Goal: Task Accomplishment & Management: Complete application form

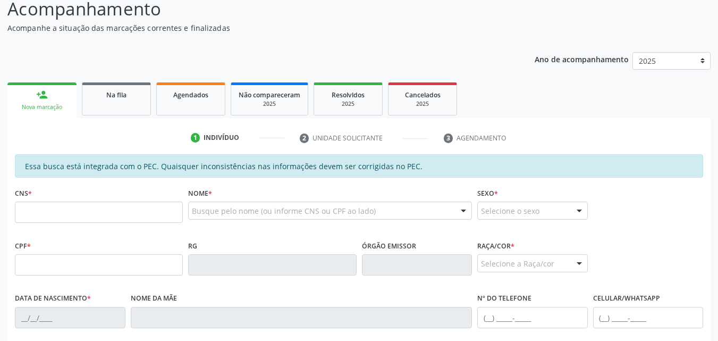
scroll to position [92, 0]
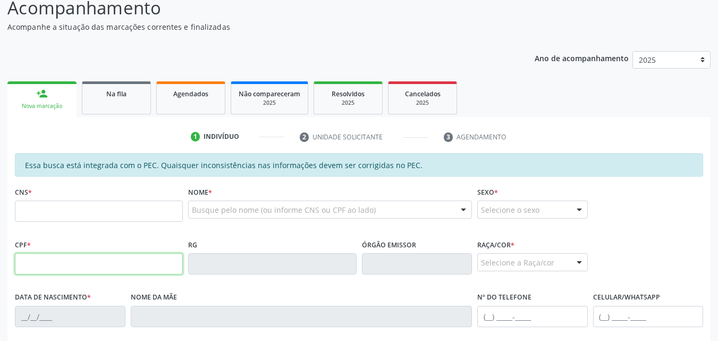
click at [81, 264] on input "text" at bounding box center [99, 263] width 168 height 21
type input "494.702.564-68"
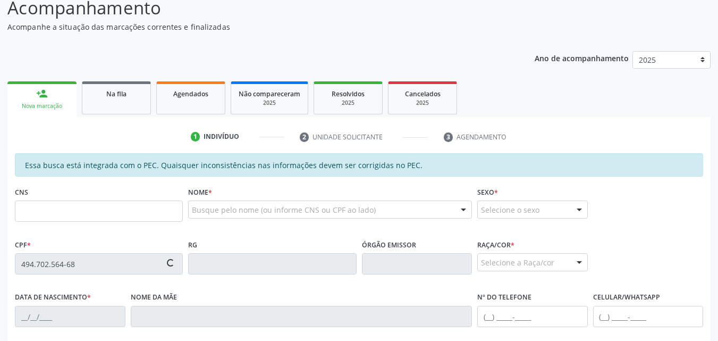
type input "702 5003 9766 0630"
type input "[DATE]"
type input "[PERSON_NAME]"
type input "[PHONE_NUMBER]"
type input "25"
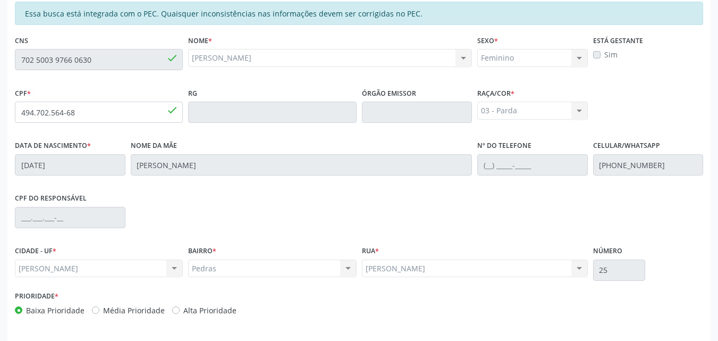
scroll to position [281, 0]
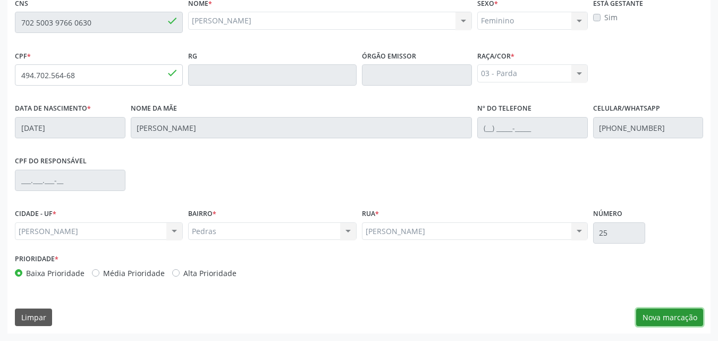
click at [662, 315] on button "Nova marcação" at bounding box center [669, 317] width 67 height 18
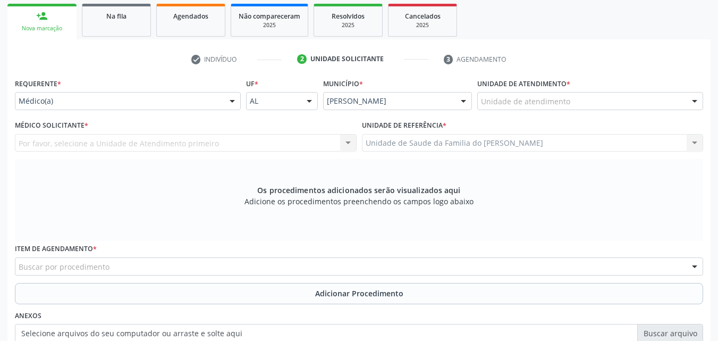
scroll to position [169, 0]
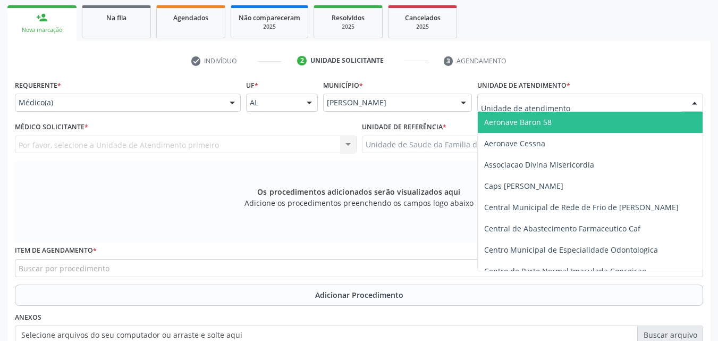
click at [569, 97] on div at bounding box center [590, 103] width 226 height 18
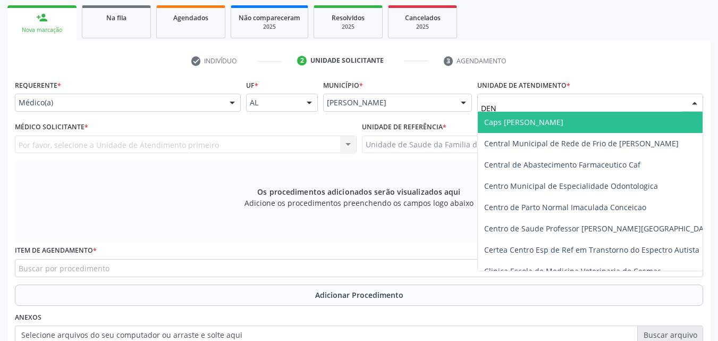
type input "DENI"
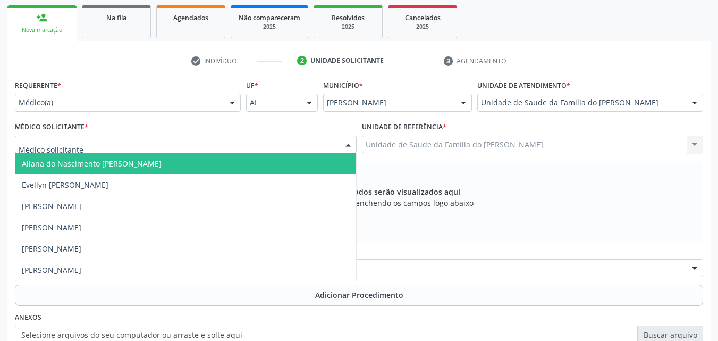
click at [296, 145] on div at bounding box center [186, 145] width 342 height 18
type input "TIAG"
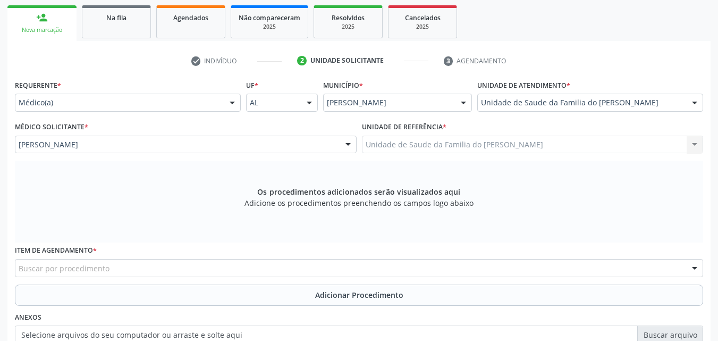
click at [248, 266] on div "Buscar por procedimento" at bounding box center [359, 268] width 688 height 18
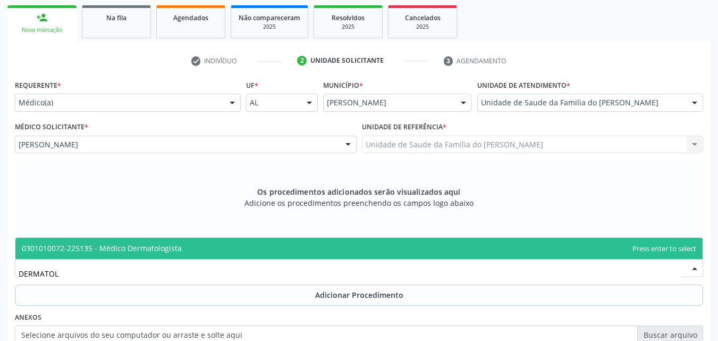
type input "DERMATOLO"
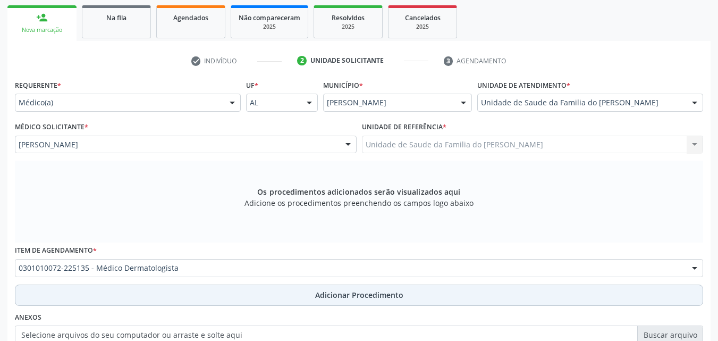
click at [257, 299] on button "Adicionar Procedimento" at bounding box center [359, 294] width 688 height 21
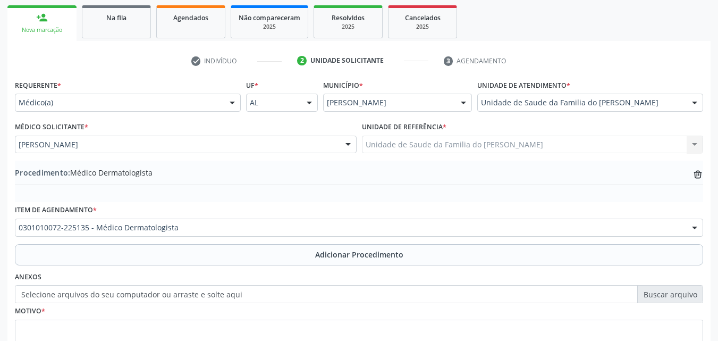
scroll to position [257, 0]
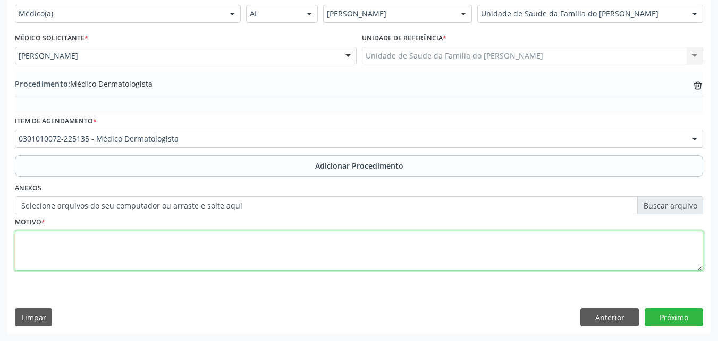
click at [556, 271] on textarea at bounding box center [359, 251] width 688 height 40
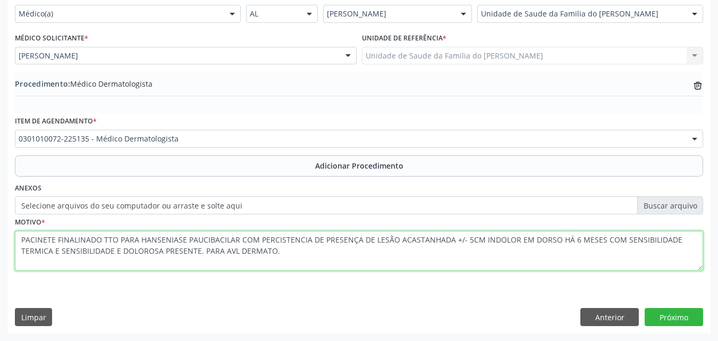
click at [44, 241] on textarea "PACINETE FINALINADO TTO PARA HANSENIASE PAUCIBACILAR COM PERCISTENCIA DE PRESEN…" at bounding box center [359, 251] width 688 height 40
type textarea "PACIENTE FINALINADO TTO PARA HANSENIASE PAUCIBACILAR COM PERCISTENCIA DE PRESEN…"
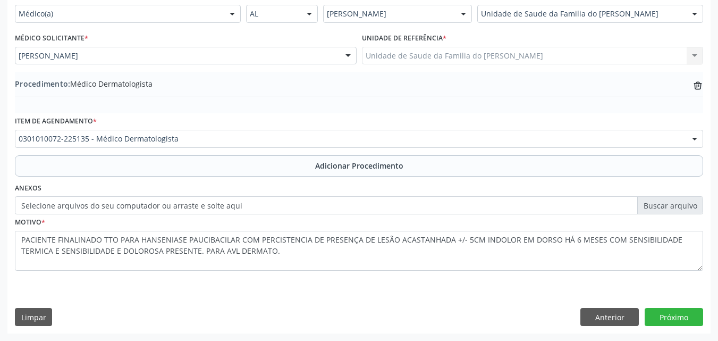
click at [677, 335] on div "Acompanhamento Acompanhe a situação das marcações correntes e finalizadas Relat…" at bounding box center [359, 78] width 718 height 525
click at [681, 315] on button "Próximo" at bounding box center [674, 317] width 58 height 18
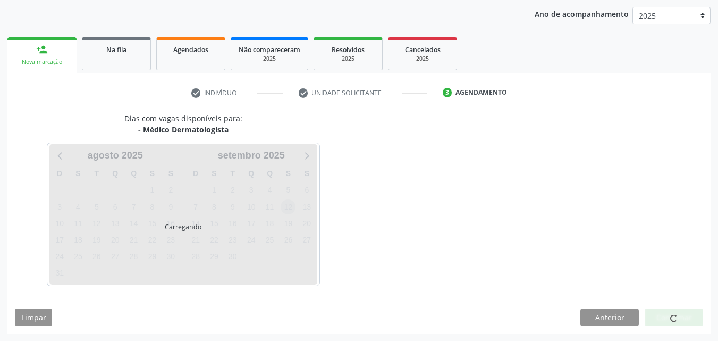
scroll to position [168, 0]
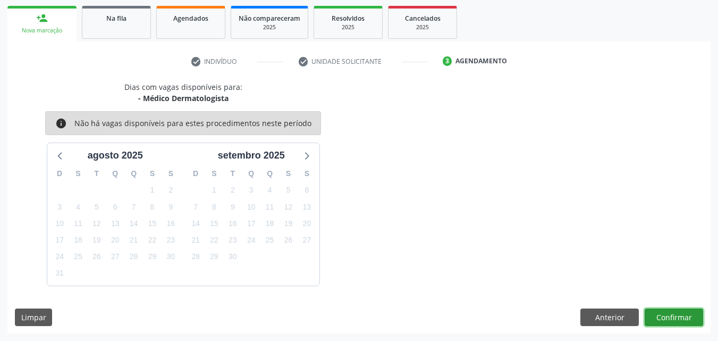
click at [646, 316] on button "Confirmar" at bounding box center [674, 317] width 58 height 18
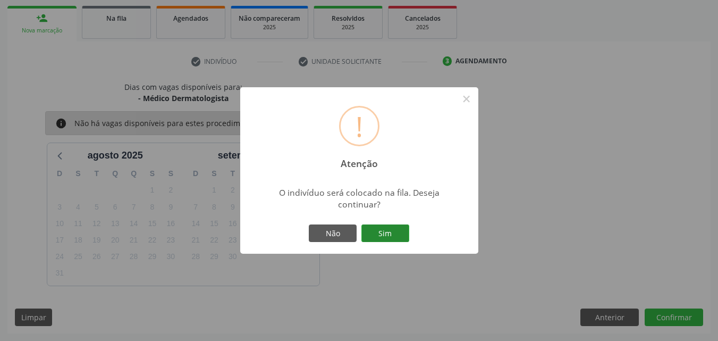
click at [386, 233] on button "Sim" at bounding box center [385, 233] width 48 height 18
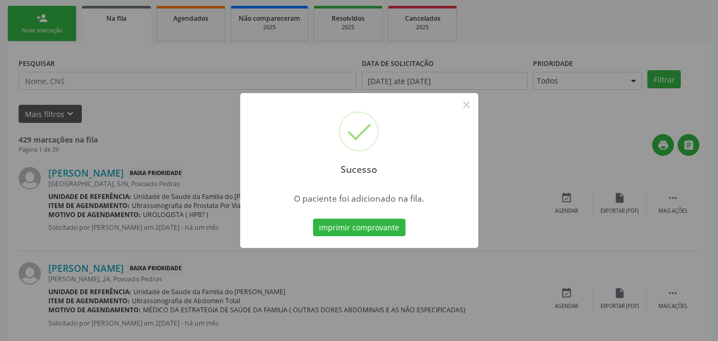
scroll to position [25, 0]
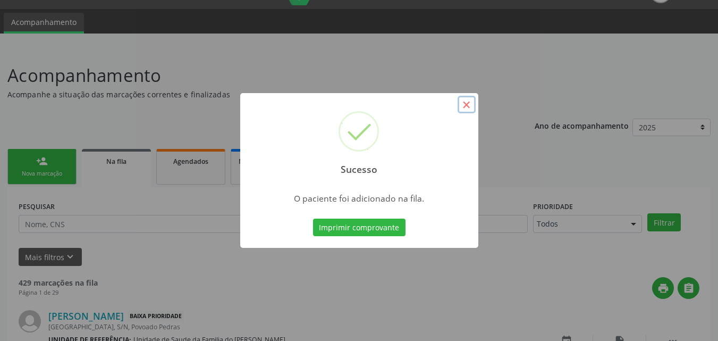
click at [469, 113] on button "×" at bounding box center [467, 105] width 18 height 18
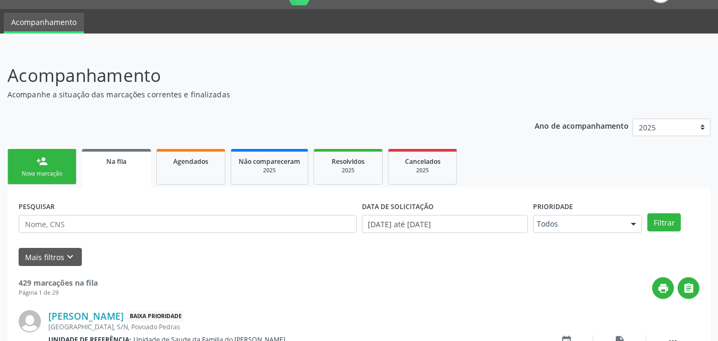
click at [33, 162] on link "person_add Nova marcação" at bounding box center [41, 167] width 69 height 36
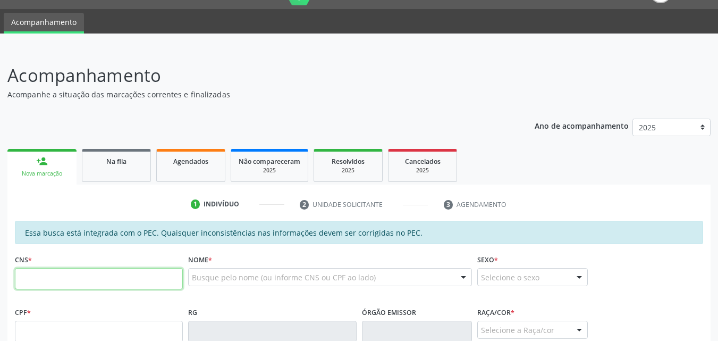
click at [108, 276] on input "text" at bounding box center [99, 278] width 168 height 21
type input "702 5003 9766 0630"
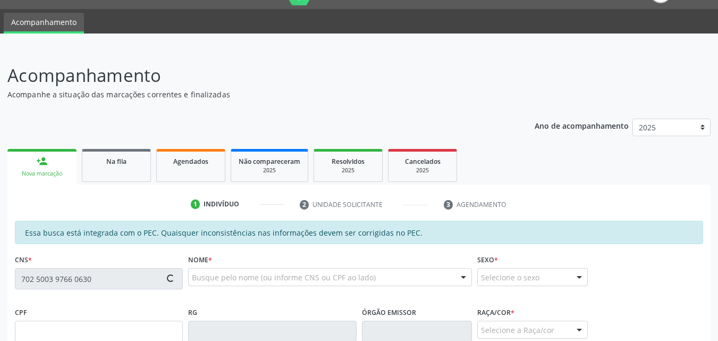
type input "494.702.564-68"
type input "[DATE]"
type input "[PERSON_NAME]"
type input "[PHONE_NUMBER]"
type input "25"
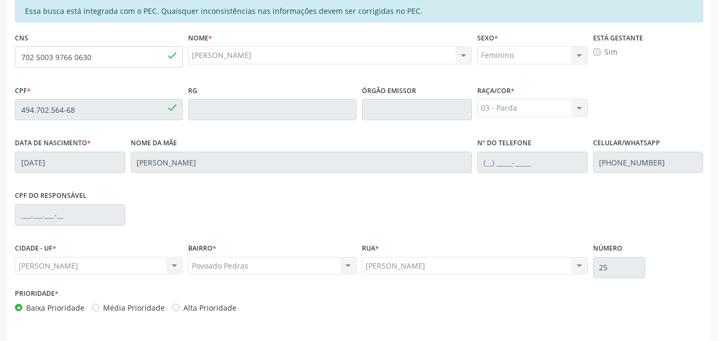
scroll to position [281, 0]
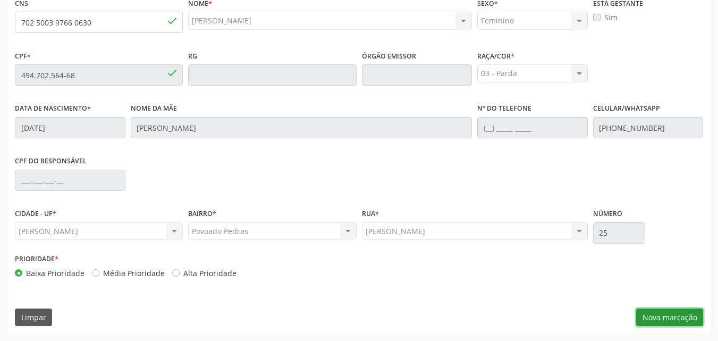
click at [661, 316] on button "Nova marcação" at bounding box center [669, 317] width 67 height 18
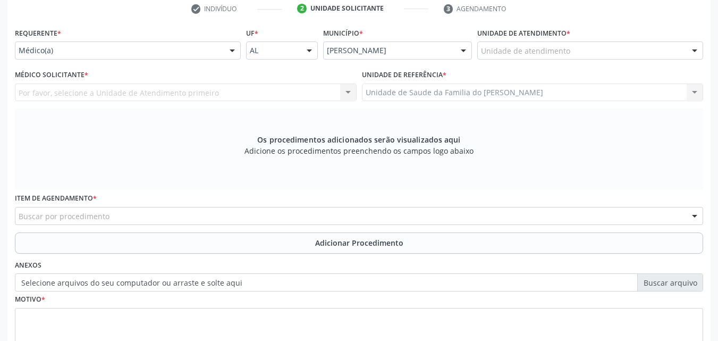
scroll to position [224, 0]
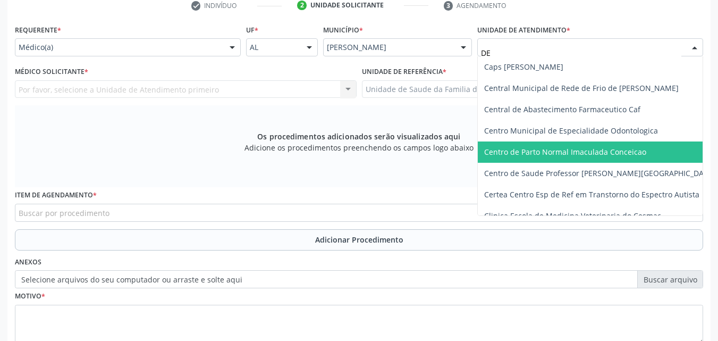
type input "DEN"
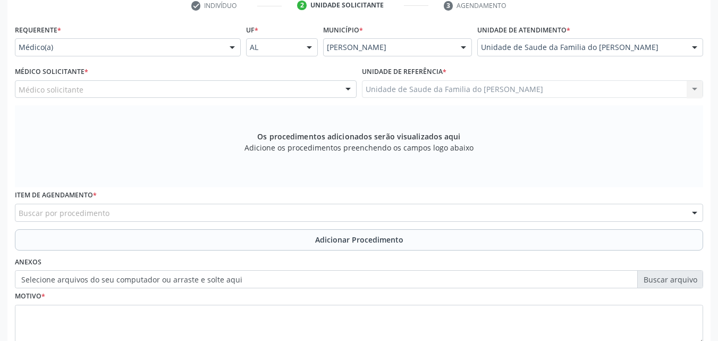
click at [258, 93] on div "Médico solicitante" at bounding box center [186, 89] width 342 height 18
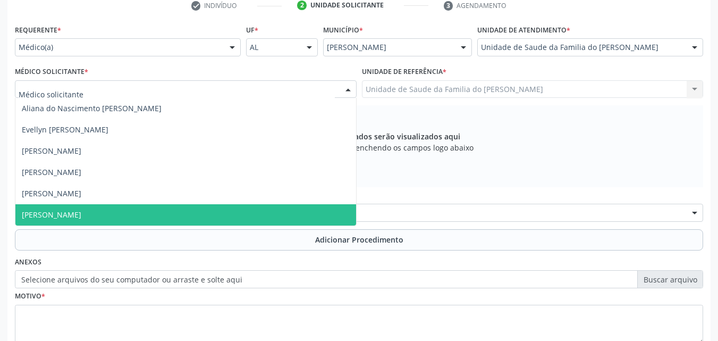
click at [220, 222] on span "[PERSON_NAME]" at bounding box center [185, 214] width 341 height 21
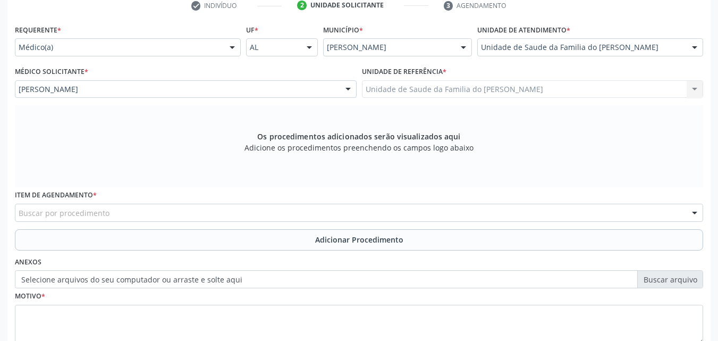
click at [220, 222] on div "Item de agendamento * Buscar por procedimento 0304070076 - .Quimioterapia de Le…" at bounding box center [359, 207] width 694 height 41
click at [223, 215] on div "Buscar por procedimento" at bounding box center [359, 213] width 688 height 18
type input "CALCANE"
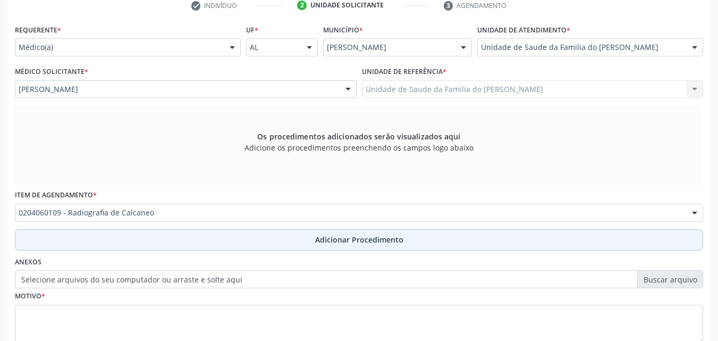
click at [226, 248] on button "Adicionar Procedimento" at bounding box center [359, 239] width 688 height 21
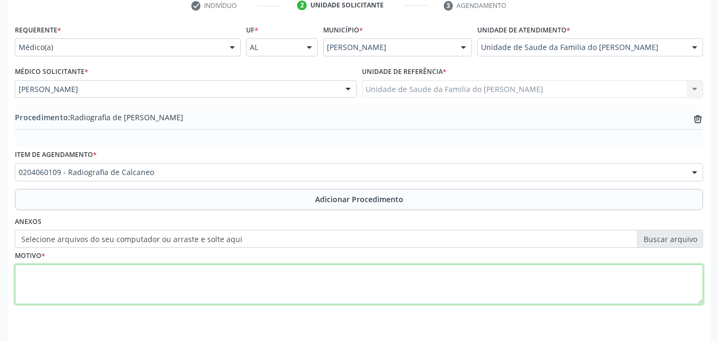
click at [228, 280] on textarea at bounding box center [359, 284] width 688 height 40
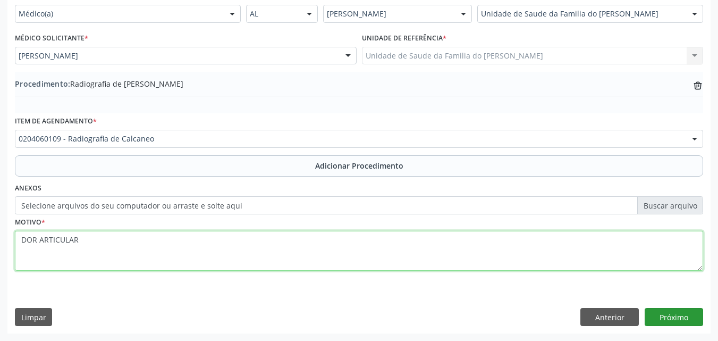
type textarea "DOR ARTICULAR"
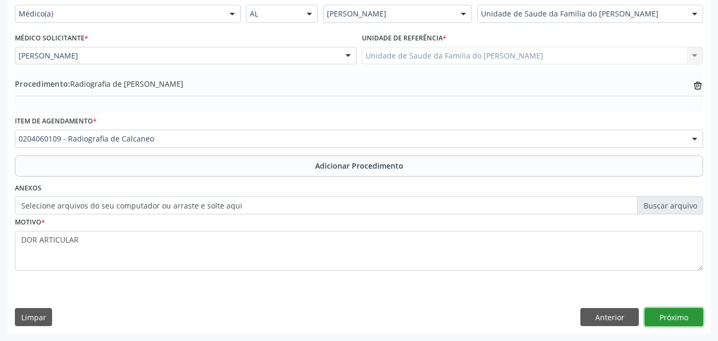
click at [685, 321] on button "Próximo" at bounding box center [674, 317] width 58 height 18
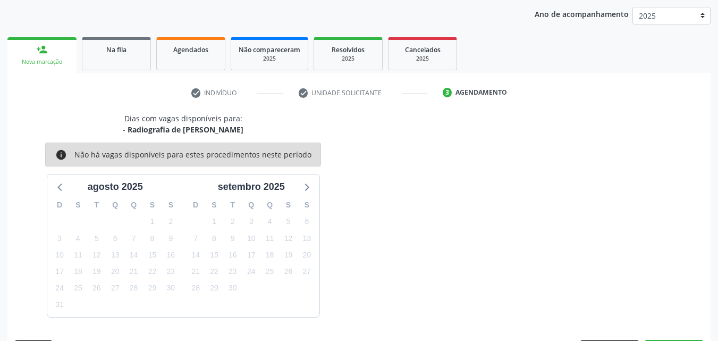
scroll to position [168, 0]
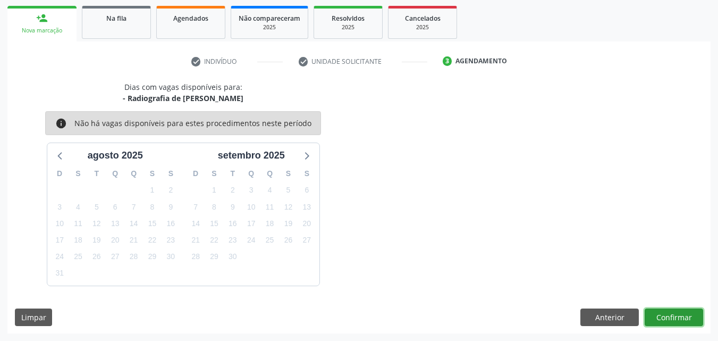
click at [685, 321] on button "Confirmar" at bounding box center [674, 317] width 58 height 18
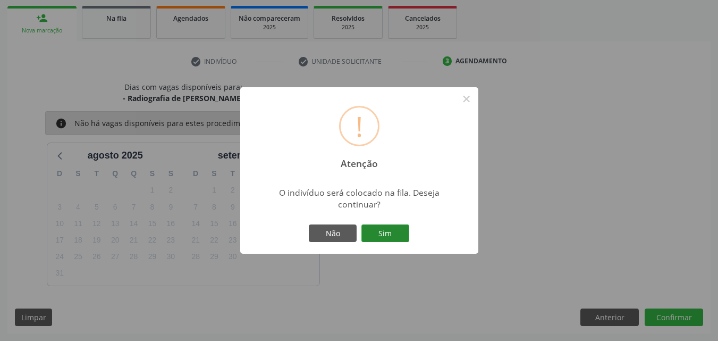
click at [364, 234] on button "Sim" at bounding box center [385, 233] width 48 height 18
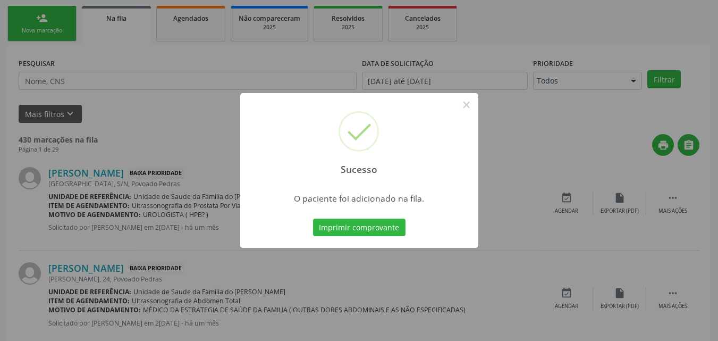
scroll to position [25, 0]
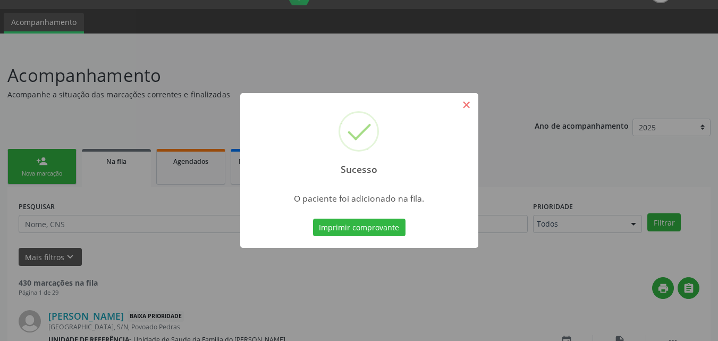
click at [472, 108] on button "×" at bounding box center [467, 105] width 18 height 18
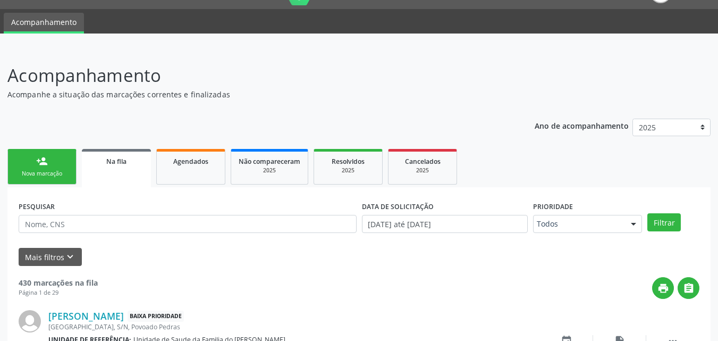
click at [39, 169] on link "person_add Nova marcação" at bounding box center [41, 167] width 69 height 36
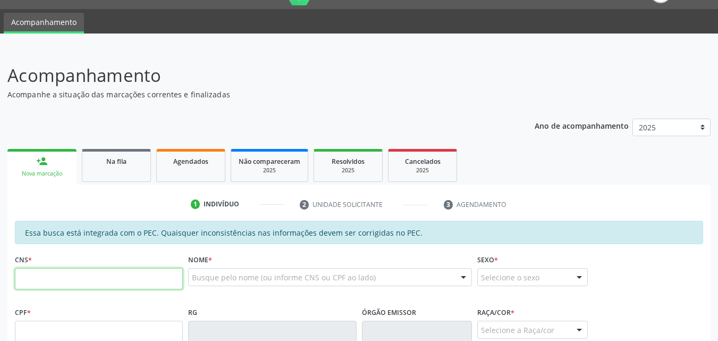
click at [74, 289] on input "text" at bounding box center [99, 278] width 168 height 21
click at [29, 279] on input "708 0178 6998 914" at bounding box center [99, 278] width 168 height 21
click at [35, 280] on input "708 0178 6998 914" at bounding box center [99, 278] width 168 height 21
type input "708 9017 8699 8914"
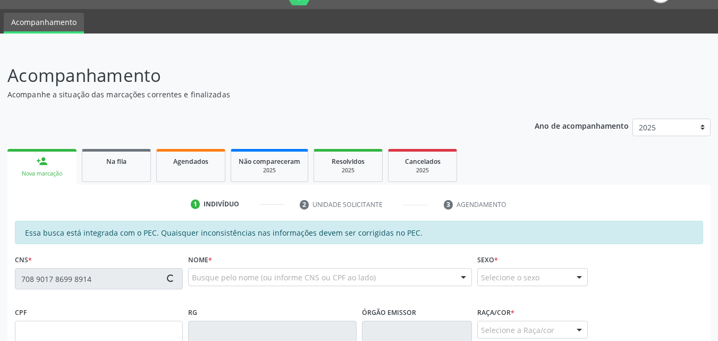
type input "284.427.094-87"
type input "2[DATE]"
type input "Benedita de Lima"
type input "[PHONE_NUMBER]"
type input "16"
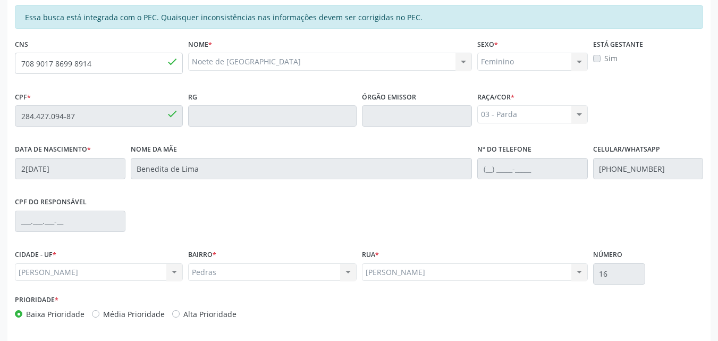
scroll to position [265, 0]
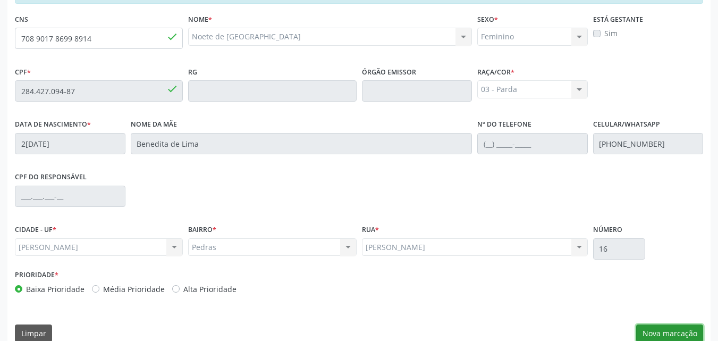
click at [673, 335] on button "Nova marcação" at bounding box center [669, 333] width 67 height 18
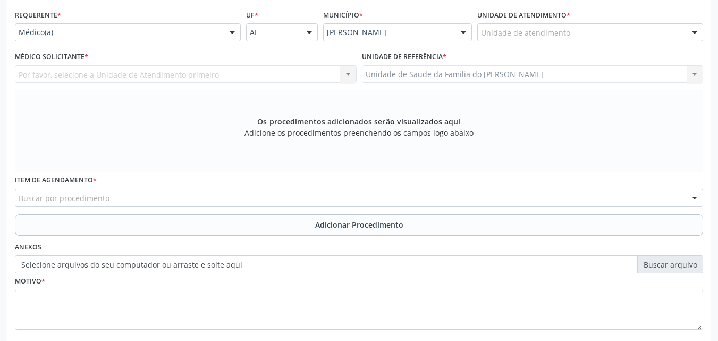
scroll to position [225, 0]
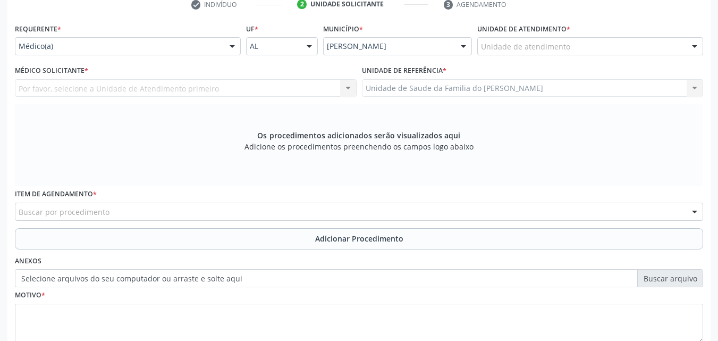
click at [615, 41] on div "Unidade de atendimento" at bounding box center [590, 46] width 226 height 18
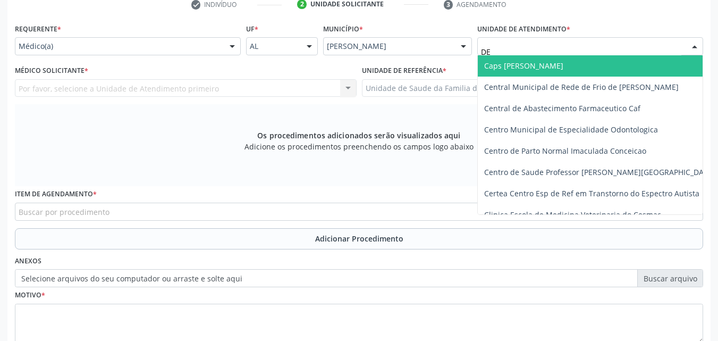
type input "DEN"
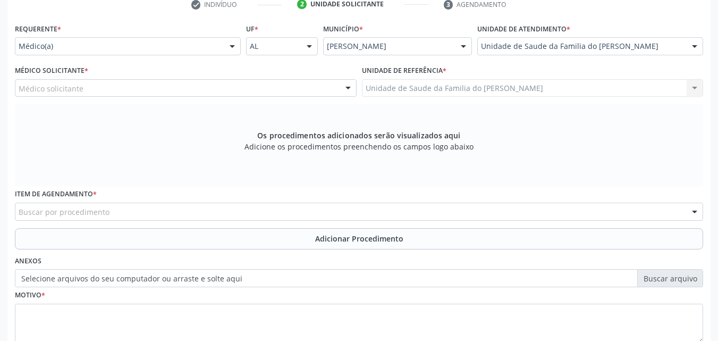
click at [321, 81] on div "Médico solicitante" at bounding box center [186, 88] width 342 height 18
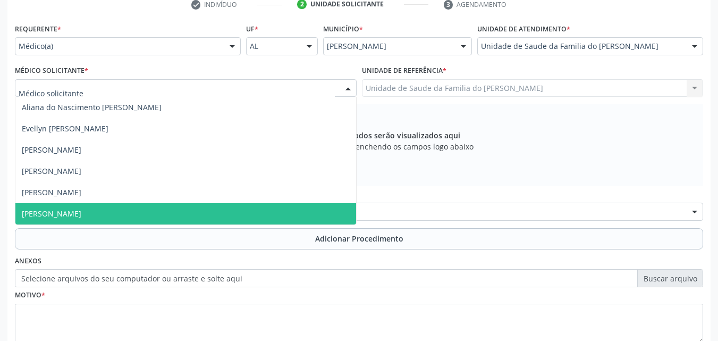
click at [263, 203] on span "[PERSON_NAME]" at bounding box center [185, 213] width 341 height 21
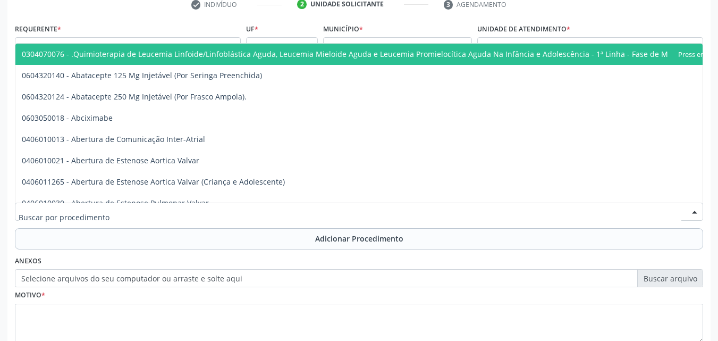
click at [262, 205] on div at bounding box center [359, 212] width 688 height 18
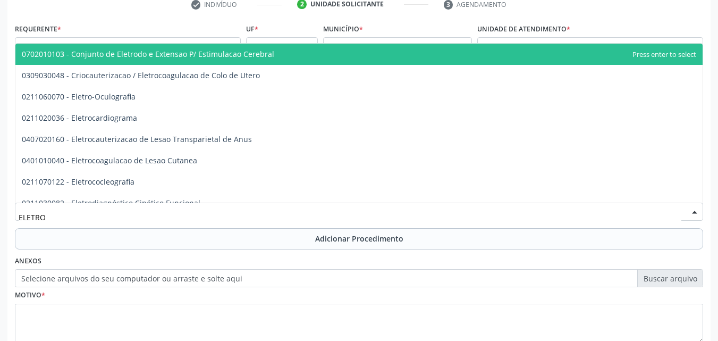
type input "ELETROC"
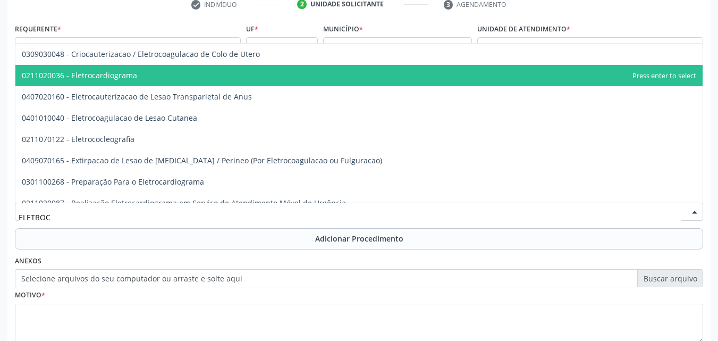
click at [213, 80] on span "0211020036 - Eletrocardiograma" at bounding box center [358, 75] width 687 height 21
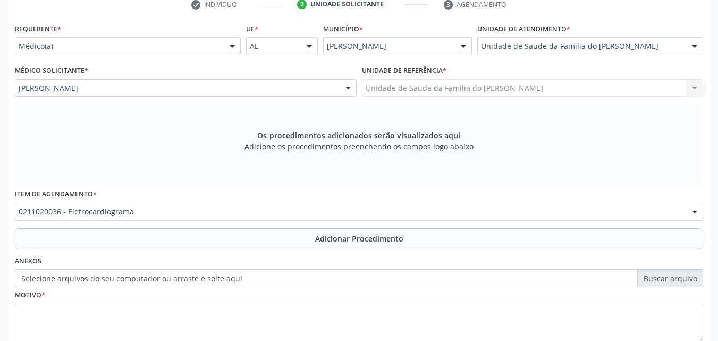
click at [227, 256] on div "Anexos Selecione arquivos do seu computador ou arraste e solte aqui" at bounding box center [359, 270] width 694 height 34
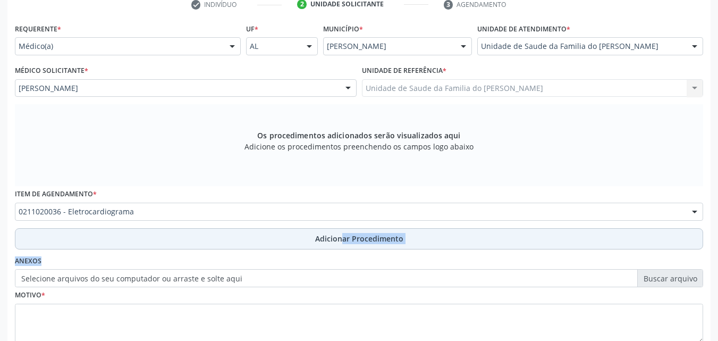
drag, startPoint x: 227, startPoint y: 256, endPoint x: 247, endPoint y: 239, distance: 26.4
click at [247, 239] on div "Requerente * Médico(a) Médico(a) Enfermeiro(a) Paciente Nenhum resultado encont…" at bounding box center [359, 190] width 688 height 338
click at [247, 239] on button "Adicionar Procedimento" at bounding box center [359, 238] width 688 height 21
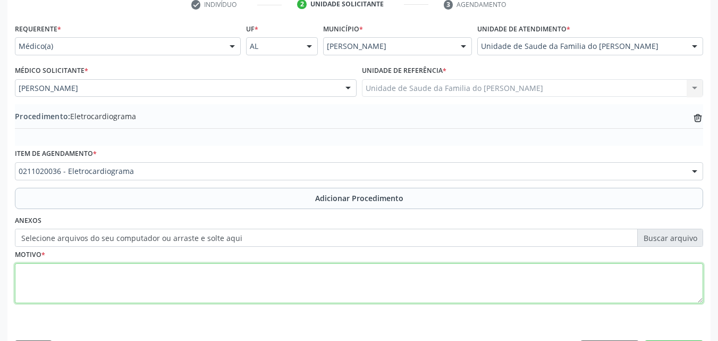
click at [234, 280] on textarea at bounding box center [359, 283] width 688 height 40
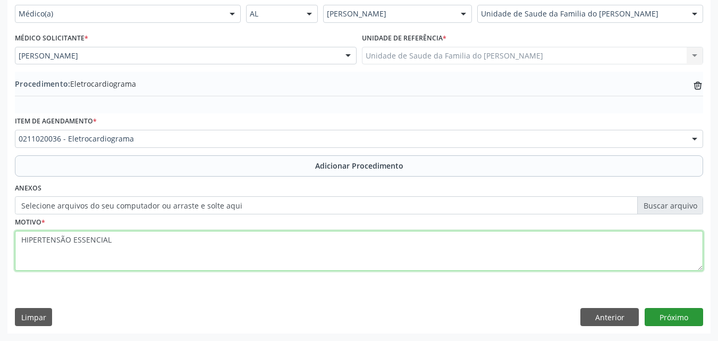
type textarea "HIPERTENSÃO ESSENCIAL"
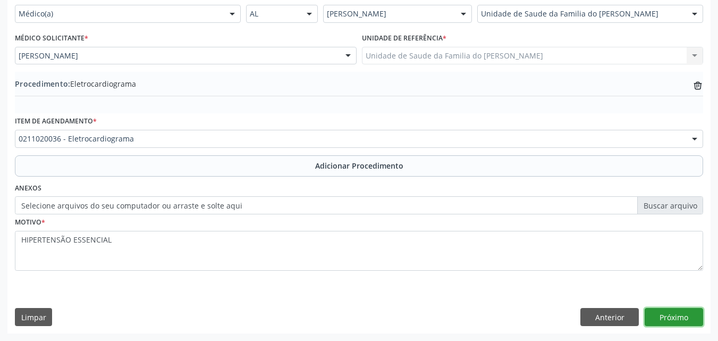
click at [682, 317] on button "Próximo" at bounding box center [674, 317] width 58 height 18
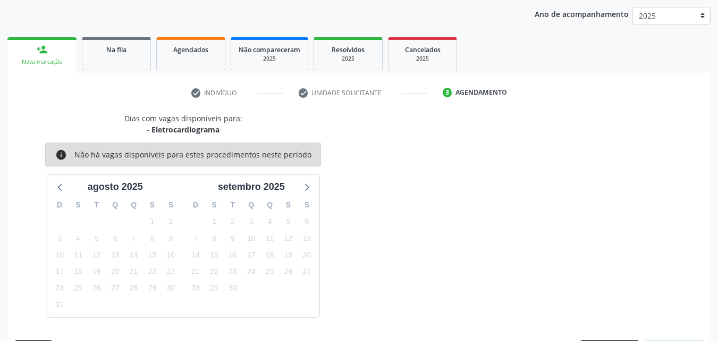
scroll to position [168, 0]
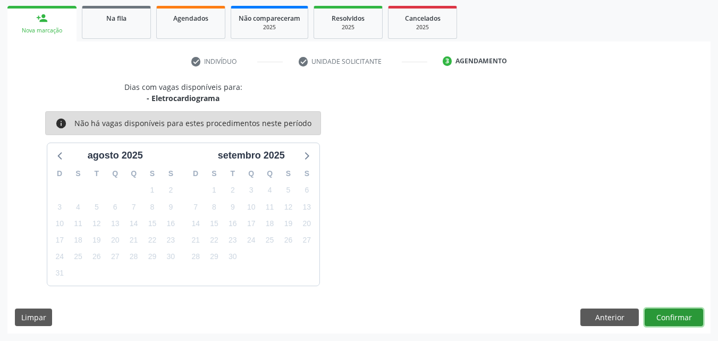
click at [696, 324] on button "Confirmar" at bounding box center [674, 317] width 58 height 18
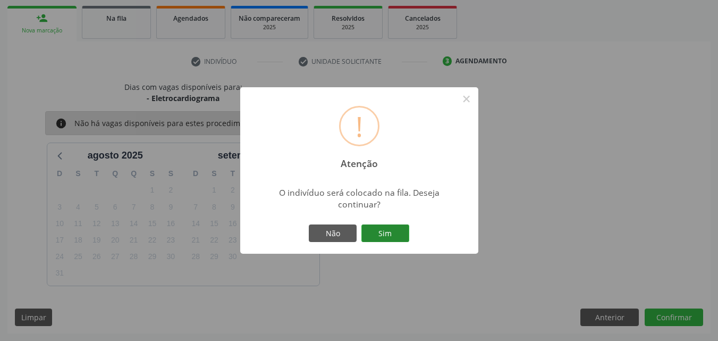
click at [396, 232] on button "Sim" at bounding box center [385, 233] width 48 height 18
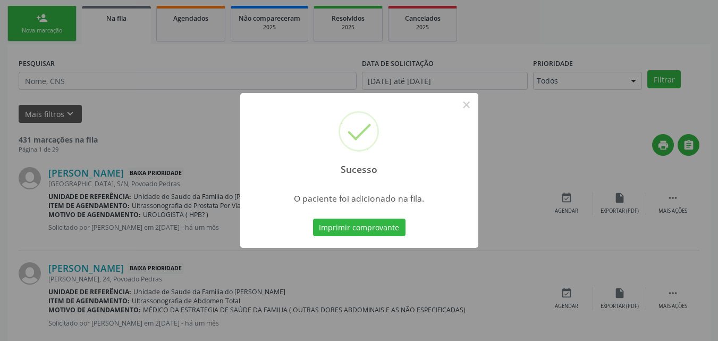
scroll to position [25, 0]
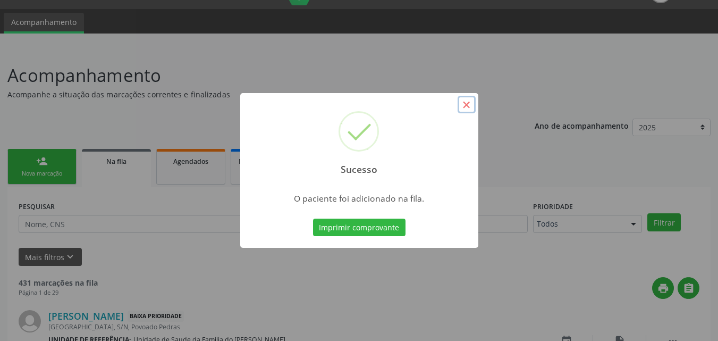
click at [462, 109] on button "×" at bounding box center [467, 105] width 18 height 18
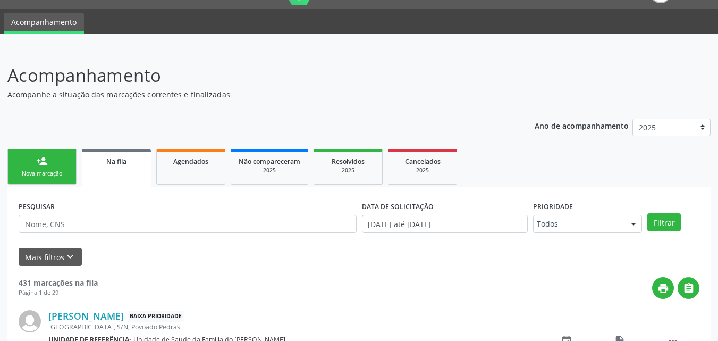
click at [58, 172] on div "Nova marcação" at bounding box center [41, 174] width 53 height 8
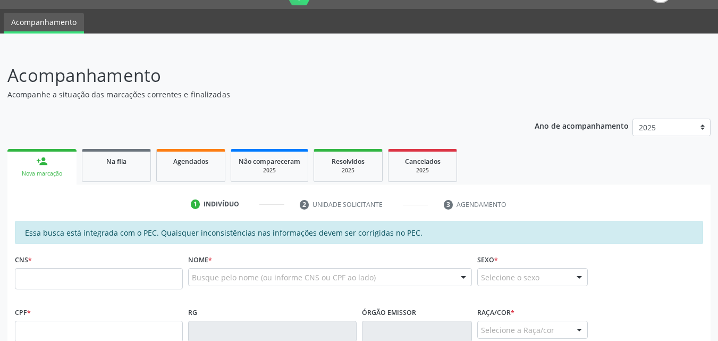
click at [39, 162] on div "person_add" at bounding box center [42, 161] width 12 height 12
click at [67, 277] on input "text" at bounding box center [99, 278] width 168 height 21
type input "708 9017 8699 8914"
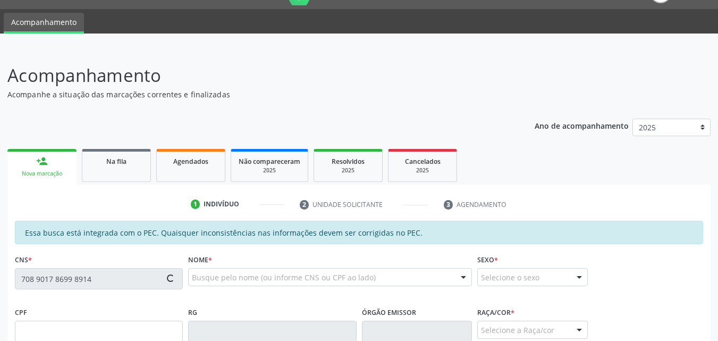
type input "284.427.094-87"
type input "2[DATE]"
type input "Benedita de Lima"
type input "[PHONE_NUMBER]"
type input "16"
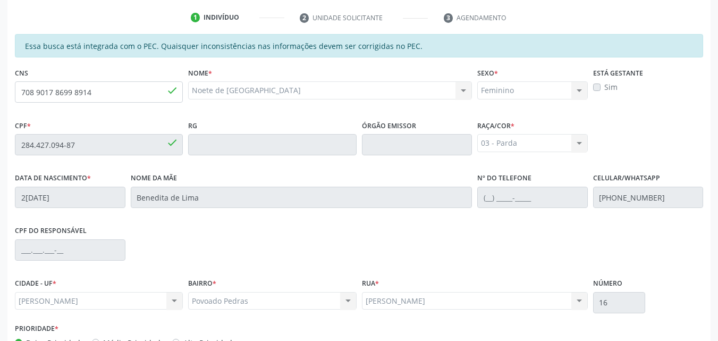
scroll to position [281, 0]
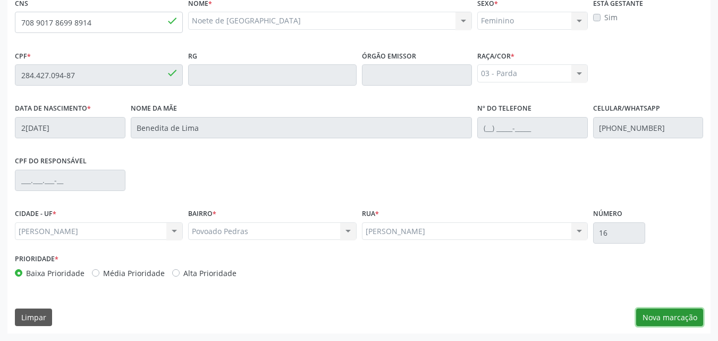
click at [676, 316] on button "Nova marcação" at bounding box center [669, 317] width 67 height 18
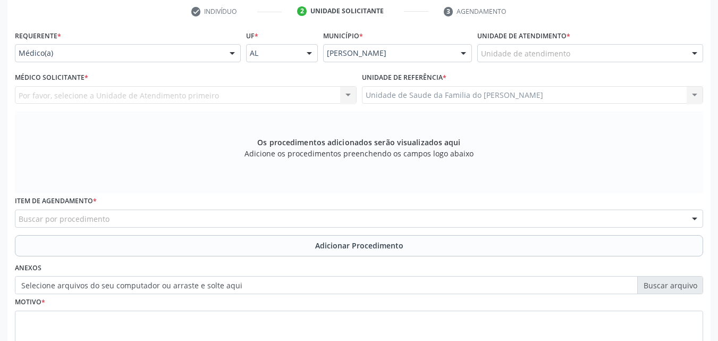
scroll to position [217, 0]
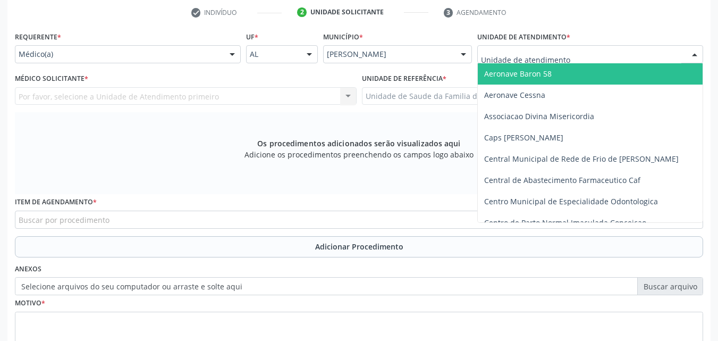
click at [630, 49] on div at bounding box center [590, 54] width 226 height 18
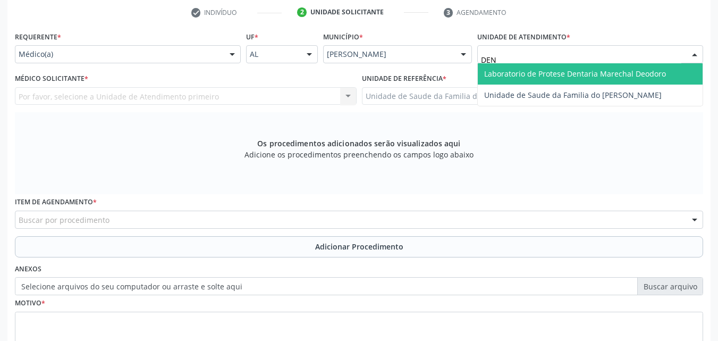
type input "DENI"
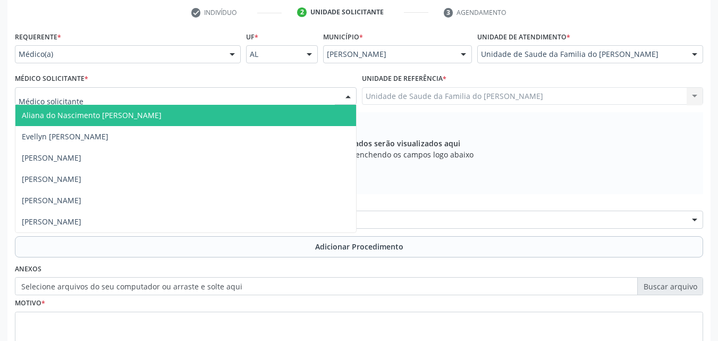
click at [301, 88] on div at bounding box center [186, 96] width 342 height 18
type input "TIA"
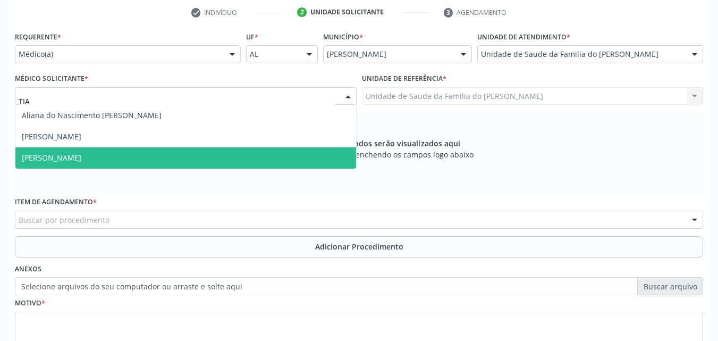
click at [282, 159] on span "[PERSON_NAME]" at bounding box center [185, 157] width 341 height 21
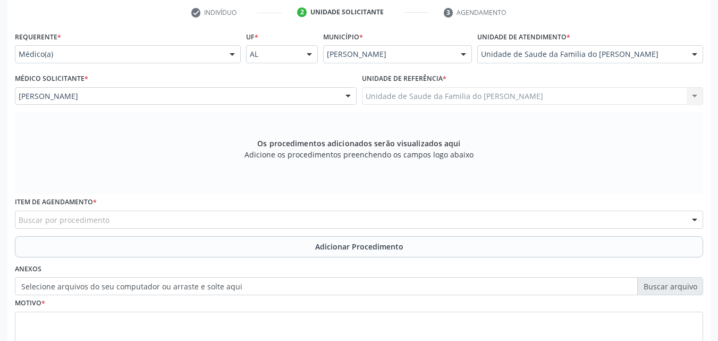
click at [268, 226] on div "Buscar por procedimento" at bounding box center [359, 220] width 688 height 18
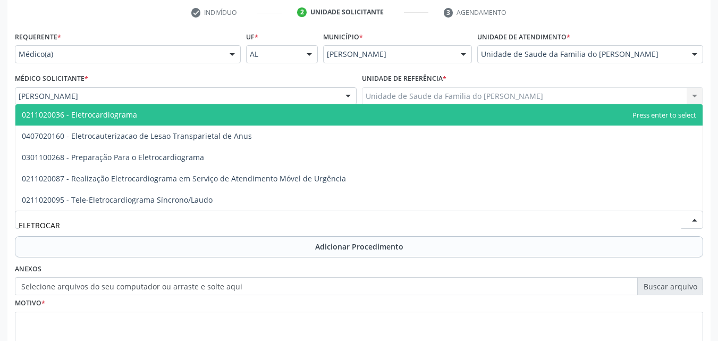
type input "ELETROCARD"
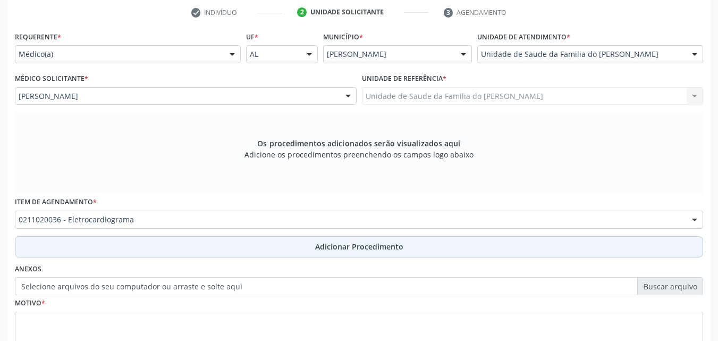
click at [270, 248] on button "Adicionar Procedimento" at bounding box center [359, 246] width 688 height 21
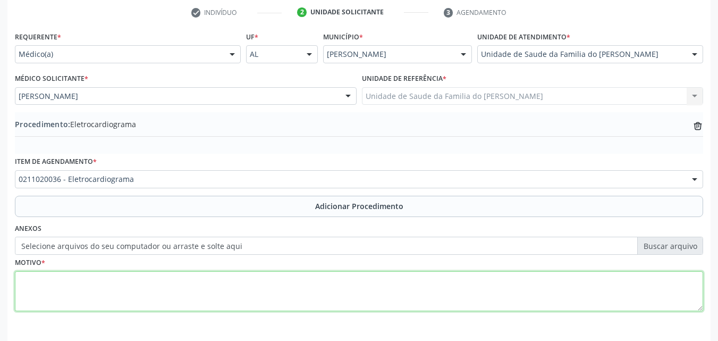
click at [251, 298] on textarea at bounding box center [359, 291] width 688 height 40
type textarea "LOMBO SACRA"
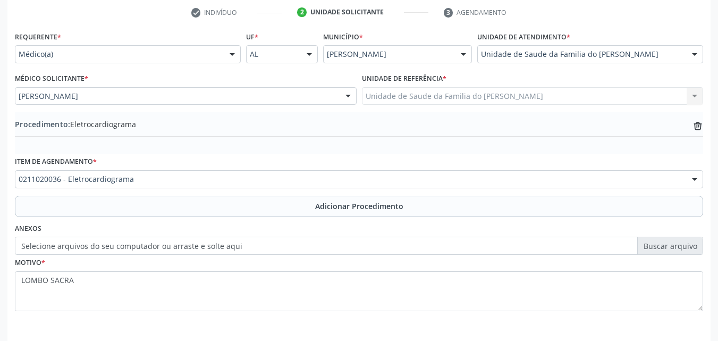
click at [715, 159] on div "Acompanhamento Acompanhe a situação das marcações correntes e finalizadas Relat…" at bounding box center [359, 118] width 718 height 525
click at [696, 124] on icon "trash-outline icon" at bounding box center [698, 126] width 11 height 11
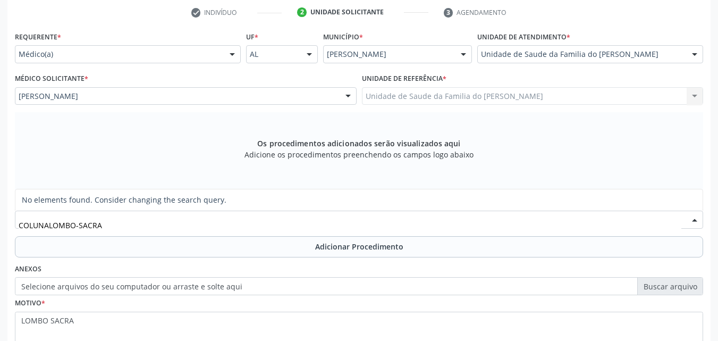
type input "COLUNA LOMBO-SACRA"
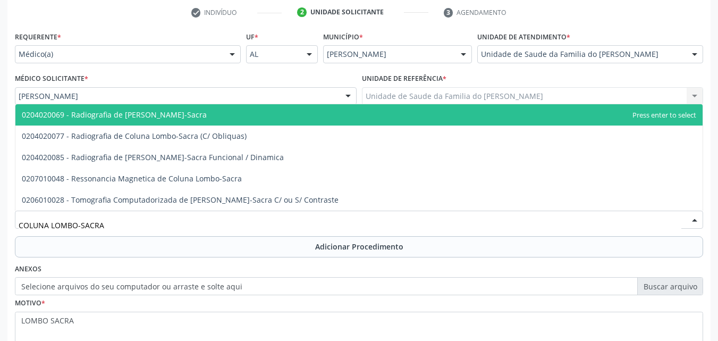
click at [436, 116] on span "0204020069 - Radiografia de [PERSON_NAME]-Sacra" at bounding box center [358, 114] width 687 height 21
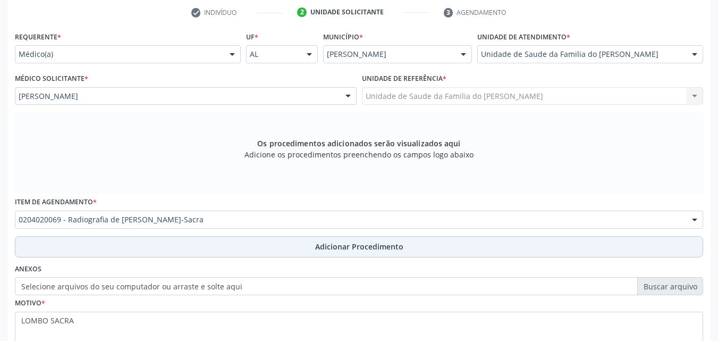
click at [384, 253] on button "Adicionar Procedimento" at bounding box center [359, 246] width 688 height 21
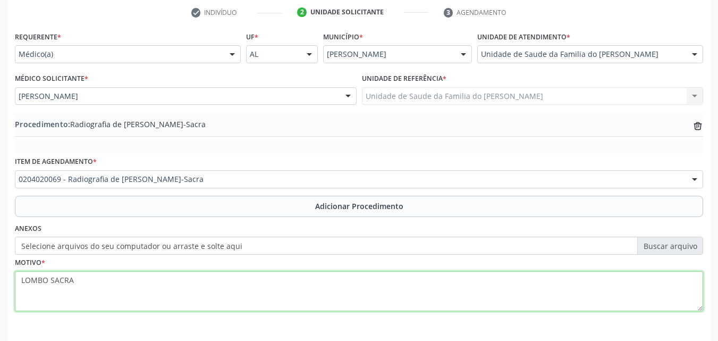
click at [254, 284] on textarea "LOMBO SACRA" at bounding box center [359, 291] width 688 height 40
type textarea "DOR LOMBAR BAIXA"
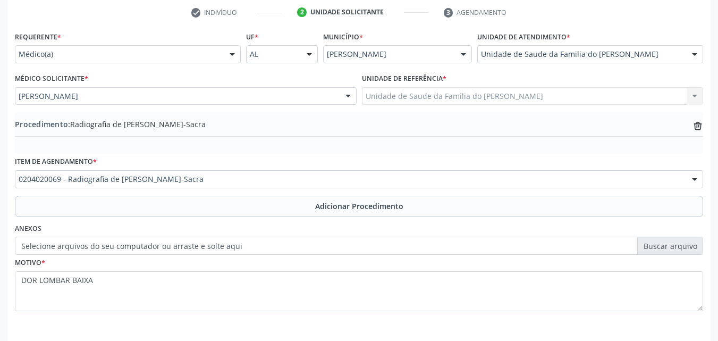
click at [713, 176] on div "Acompanhamento Acompanhe a situação das marcações correntes e finalizadas Relat…" at bounding box center [359, 118] width 718 height 525
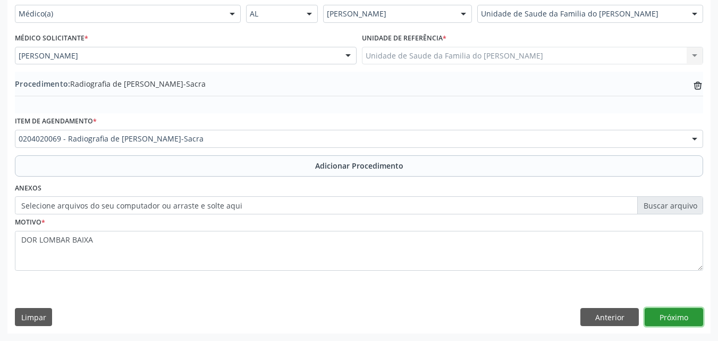
click at [689, 316] on button "Próximo" at bounding box center [674, 317] width 58 height 18
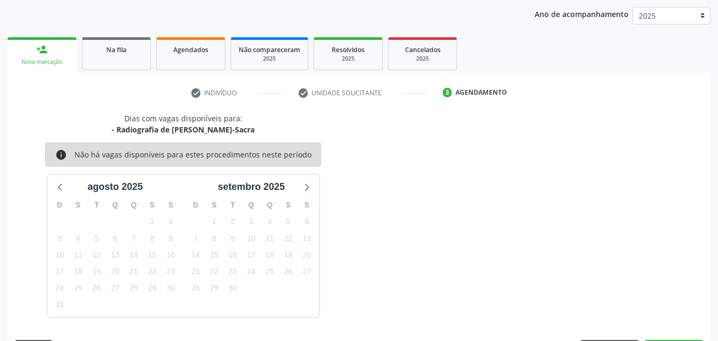
scroll to position [168, 0]
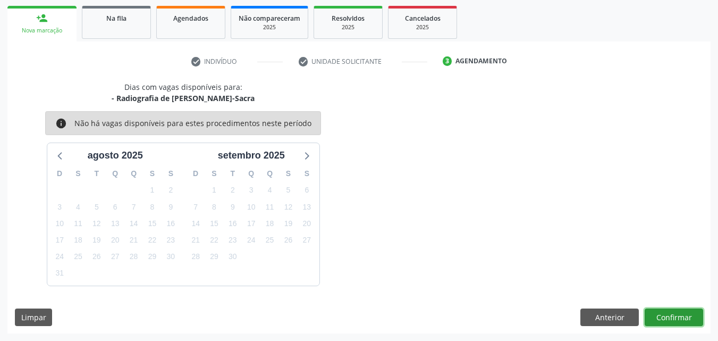
click at [669, 313] on button "Confirmar" at bounding box center [674, 317] width 58 height 18
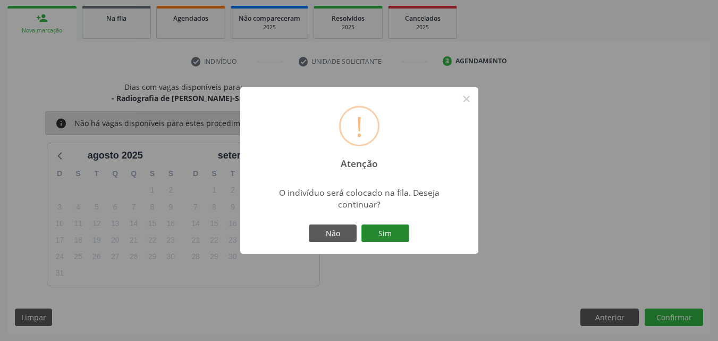
click at [389, 236] on button "Sim" at bounding box center [385, 233] width 48 height 18
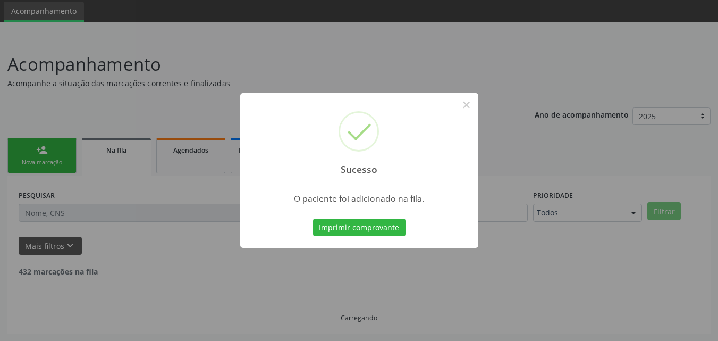
scroll to position [25, 0]
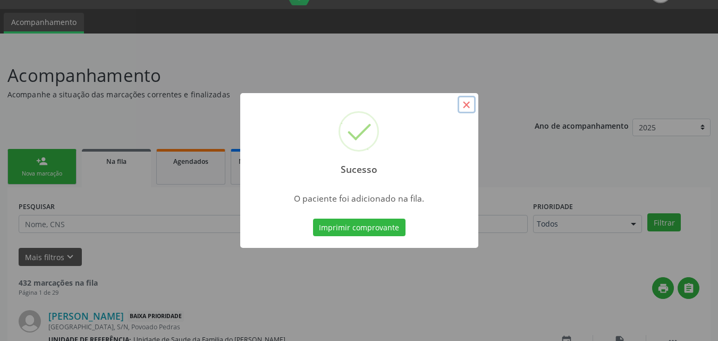
click at [467, 108] on button "×" at bounding box center [467, 105] width 18 height 18
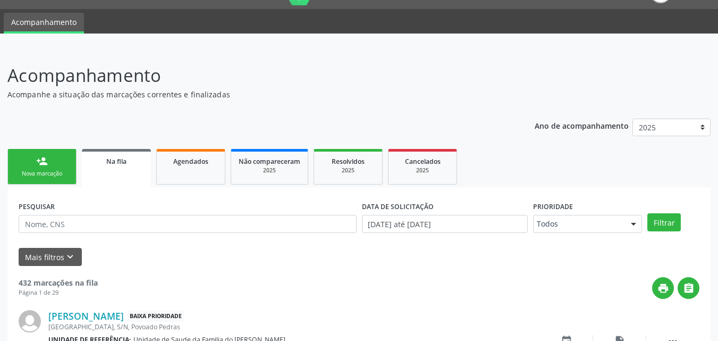
click at [65, 186] on ul "person_add Nova marcação Na fila Agendados Não compareceram 2025 Resolvidos 202…" at bounding box center [358, 166] width 703 height 41
click at [61, 163] on link "person_add Nova marcação" at bounding box center [41, 167] width 69 height 36
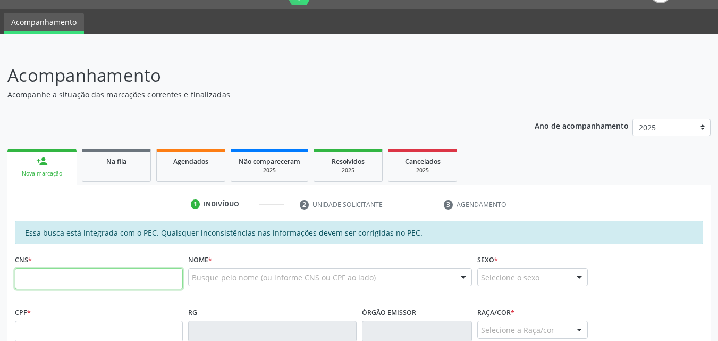
click at [46, 287] on input "text" at bounding box center [99, 278] width 168 height 21
type input "708 2061 9207 6845"
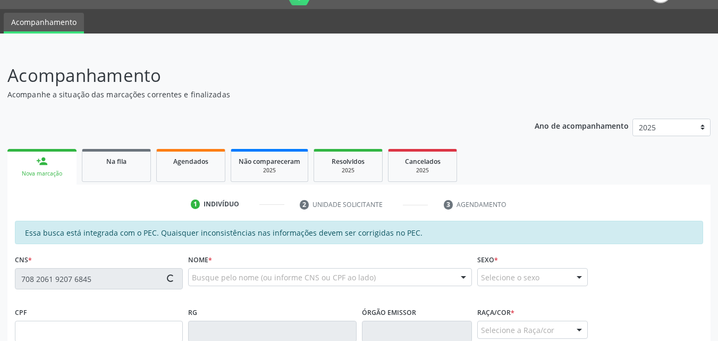
type input "163.358.564-68"
type input "[DATE]"
type input "[PERSON_NAME]"
type input "[PHONE_NUMBER]"
type input "S/N"
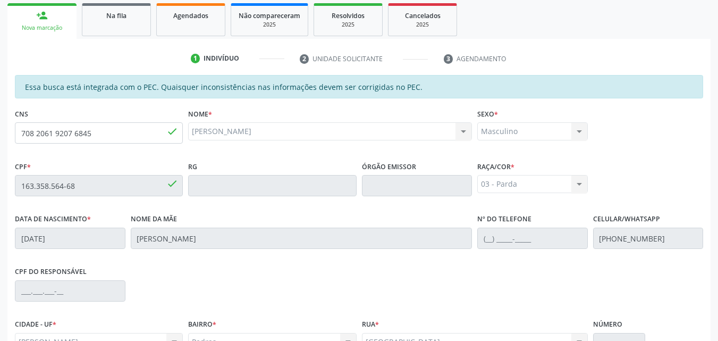
scroll to position [281, 0]
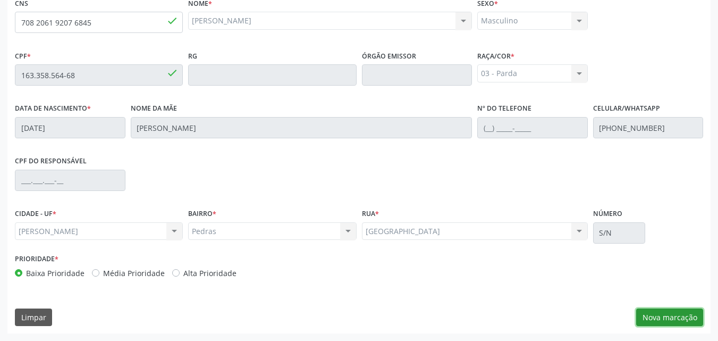
click at [678, 321] on button "Nova marcação" at bounding box center [669, 317] width 67 height 18
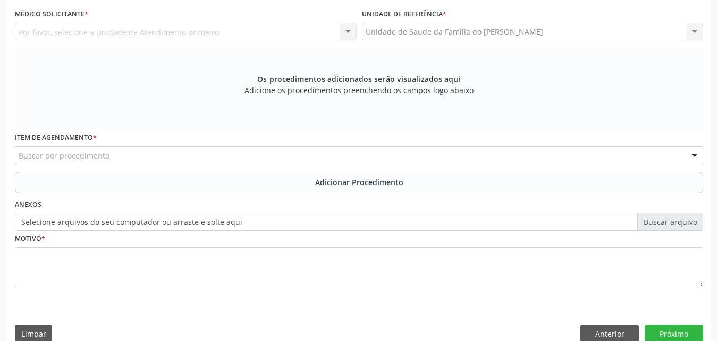
scroll to position [224, 0]
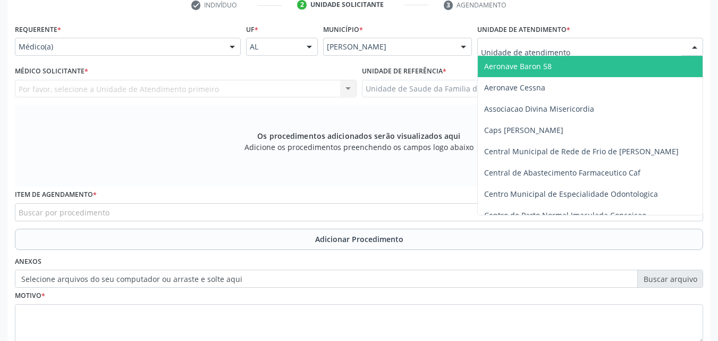
click at [619, 51] on div at bounding box center [590, 47] width 226 height 18
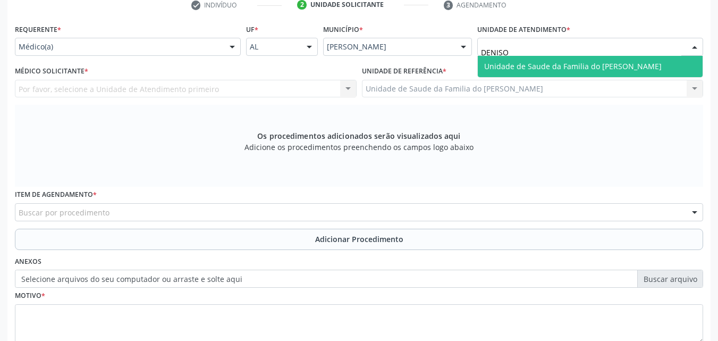
type input "DENISON"
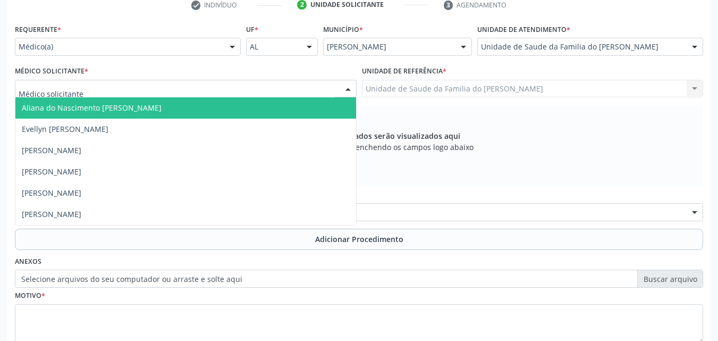
click at [235, 95] on div at bounding box center [186, 89] width 342 height 18
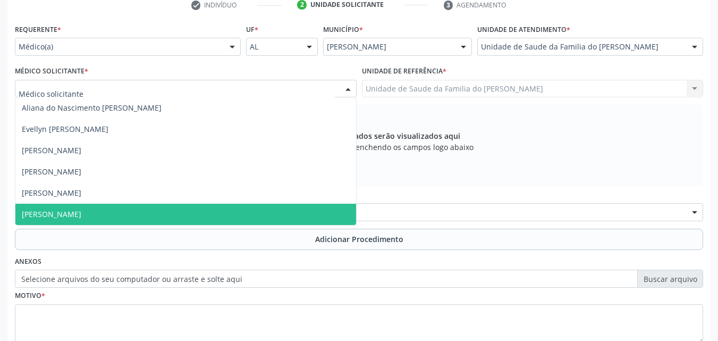
click at [205, 205] on span "[PERSON_NAME]" at bounding box center [185, 214] width 341 height 21
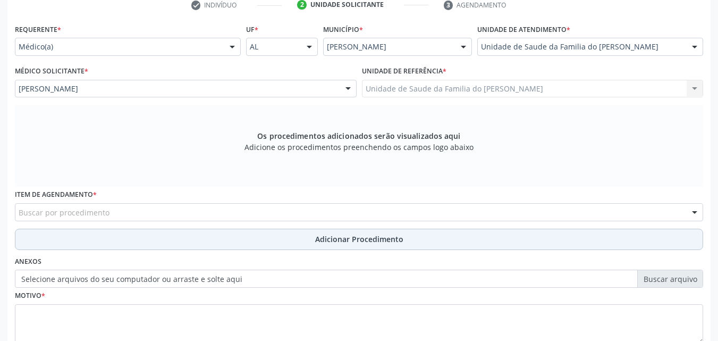
click at [199, 245] on button "Adicionar Procedimento" at bounding box center [359, 239] width 688 height 21
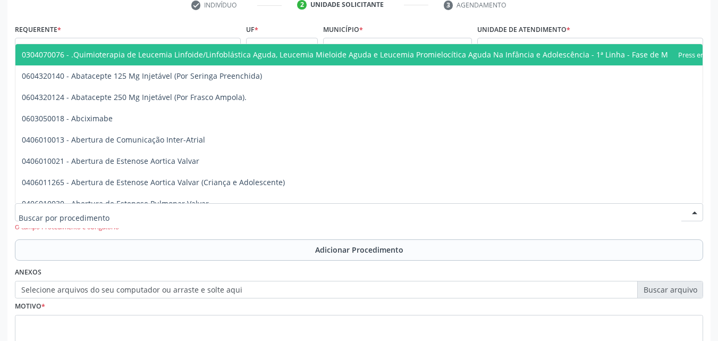
click at [217, 215] on div at bounding box center [359, 212] width 688 height 18
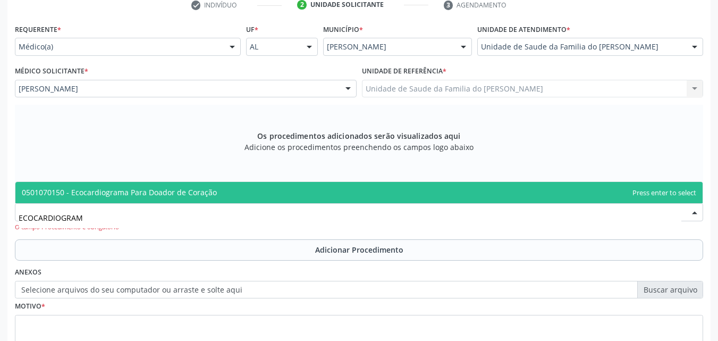
type input "ECOCARDIOGRA"
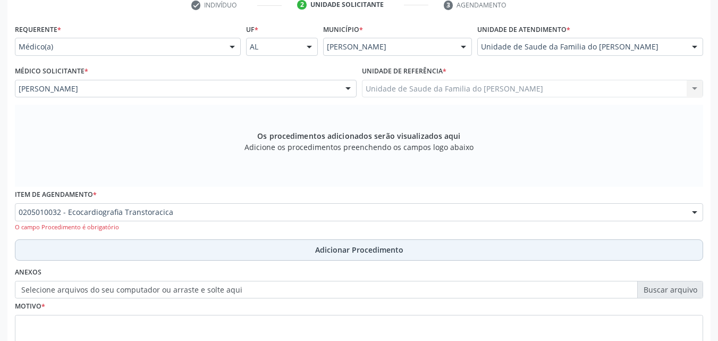
click at [221, 250] on button "Adicionar Procedimento" at bounding box center [359, 249] width 688 height 21
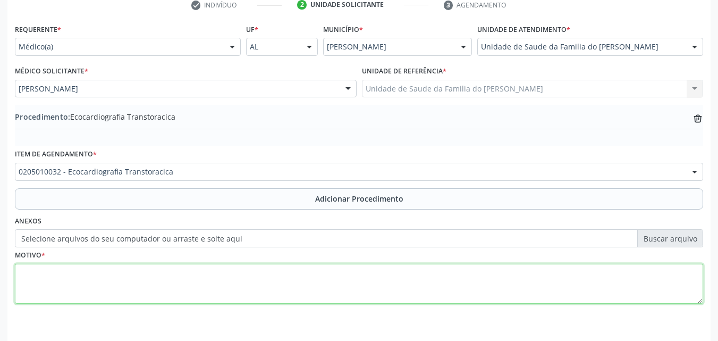
click at [238, 279] on textarea at bounding box center [359, 284] width 688 height 40
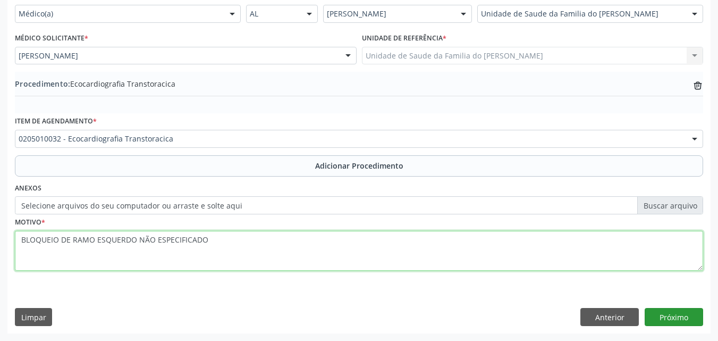
type textarea "BLOQUEIO DE RAMO ESQUERDO NÃO ESPECIFICADO"
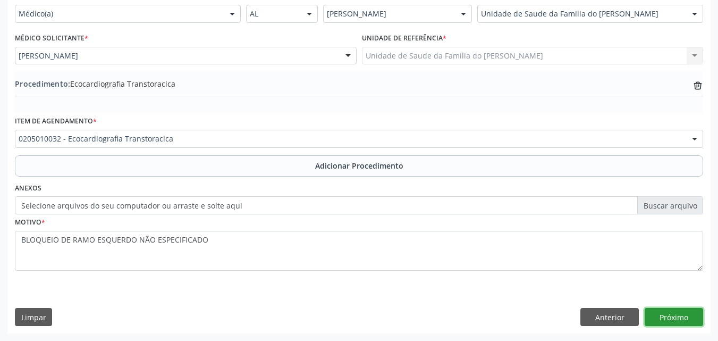
click at [687, 313] on button "Próximo" at bounding box center [674, 317] width 58 height 18
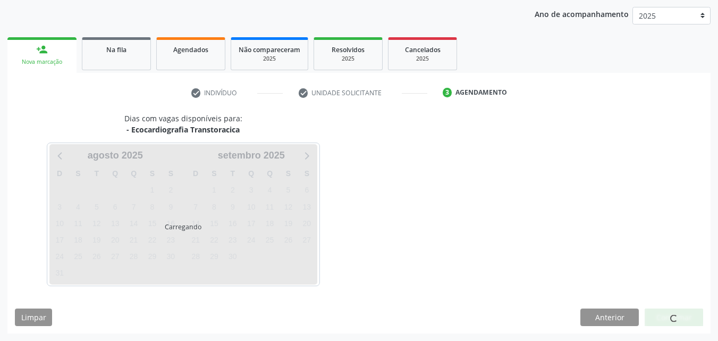
scroll to position [168, 0]
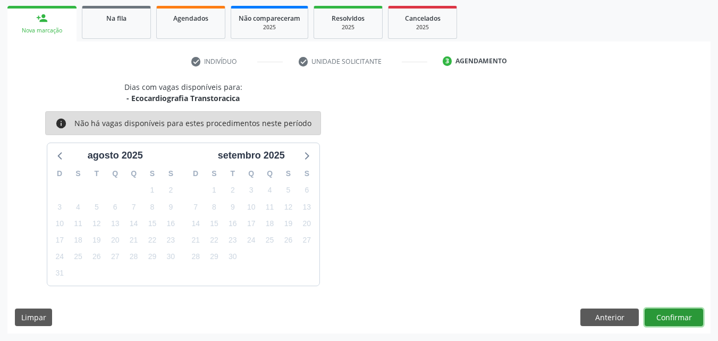
click at [672, 314] on button "Confirmar" at bounding box center [674, 317] width 58 height 18
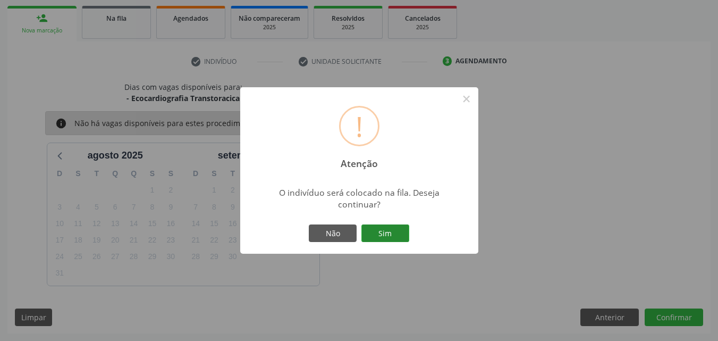
click at [397, 229] on button "Sim" at bounding box center [385, 233] width 48 height 18
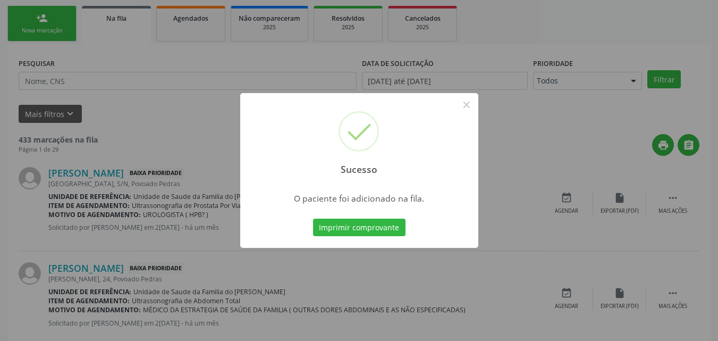
scroll to position [25, 0]
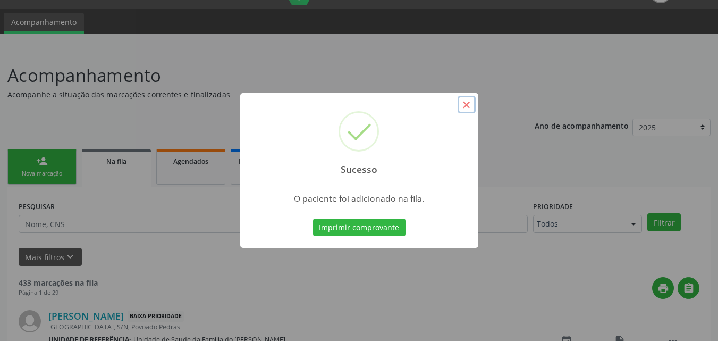
click at [470, 104] on button "×" at bounding box center [467, 105] width 18 height 18
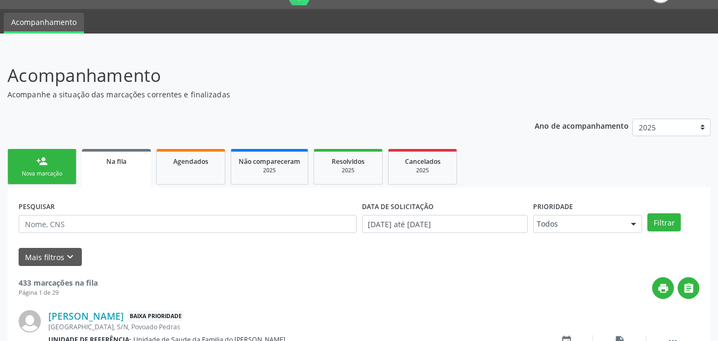
click at [66, 182] on link "person_add Nova marcação" at bounding box center [41, 167] width 69 height 36
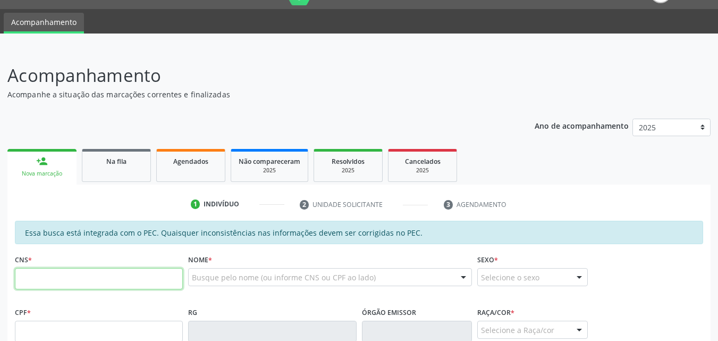
click at [153, 283] on input "text" at bounding box center [99, 278] width 168 height 21
type input "704 1012 6957 7480"
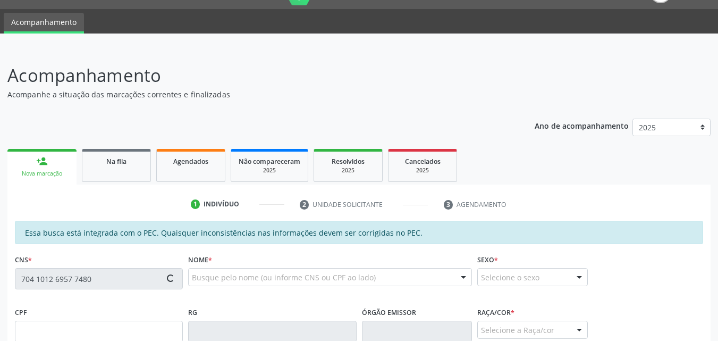
type input "058.019.144-39"
type input "[DATE]"
type input "[PERSON_NAME]"
type input "[PHONE_NUMBER]"
type input "14"
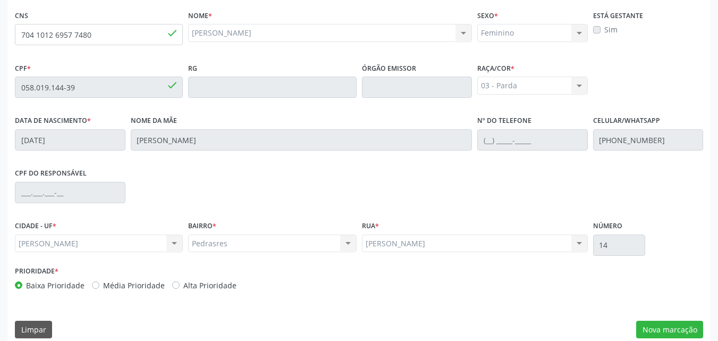
scroll to position [281, 0]
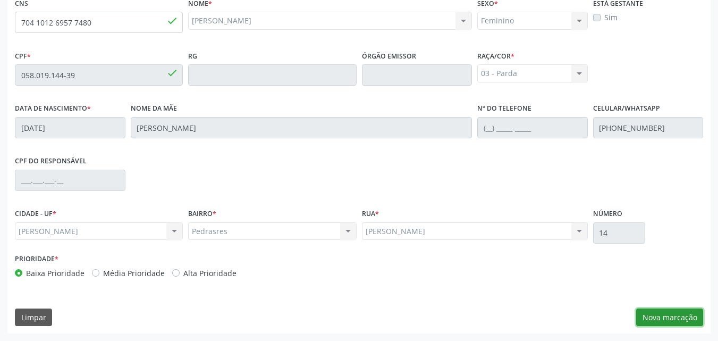
click at [665, 318] on button "Nova marcação" at bounding box center [669, 317] width 67 height 18
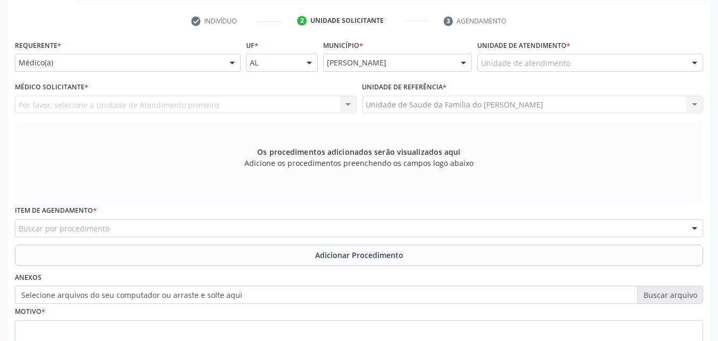
scroll to position [207, 0]
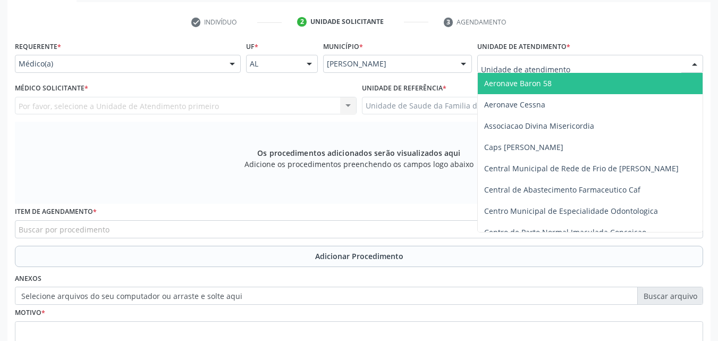
click at [630, 63] on div at bounding box center [590, 64] width 226 height 18
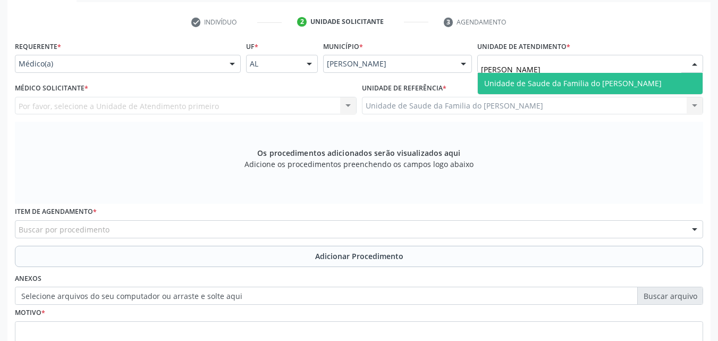
type input "DENISO"
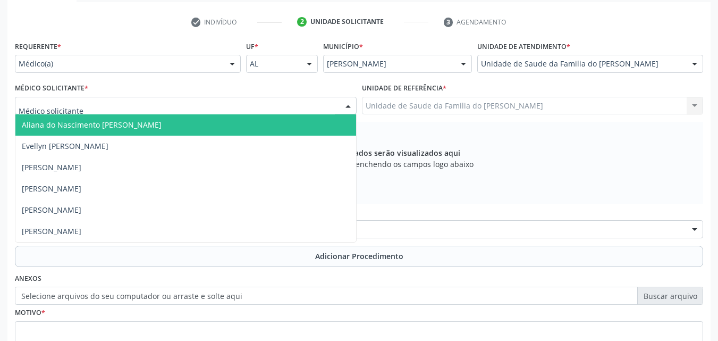
click at [312, 112] on div at bounding box center [186, 106] width 342 height 18
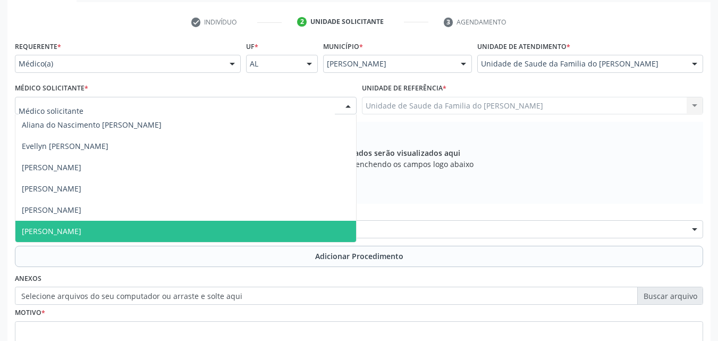
click at [278, 230] on span "[PERSON_NAME]" at bounding box center [185, 231] width 341 height 21
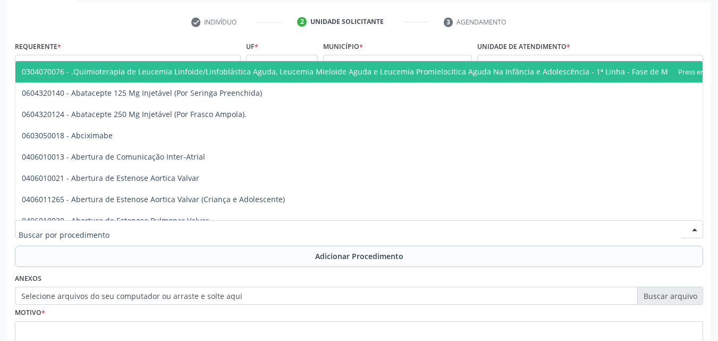
click at [278, 230] on div at bounding box center [359, 229] width 688 height 18
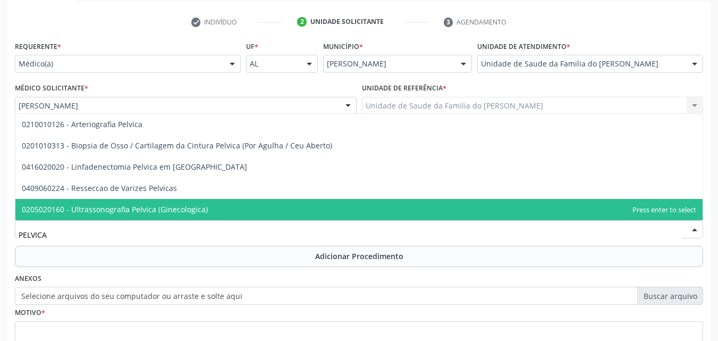
click at [274, 215] on span "0205020160 - Ultrassonografia Pelvica (Ginecologica)" at bounding box center [358, 209] width 687 height 21
type input "PELVICA"
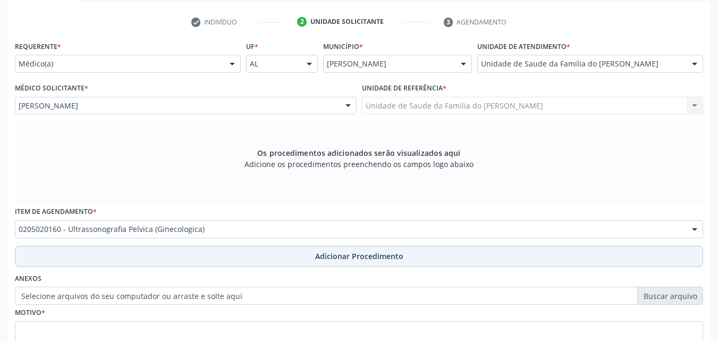
click at [273, 247] on button "Adicionar Procedimento" at bounding box center [359, 256] width 688 height 21
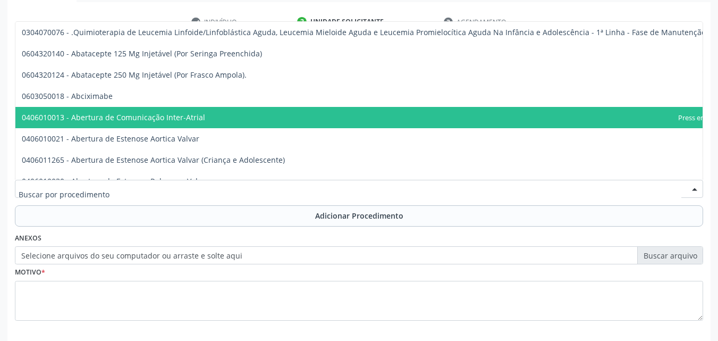
click at [275, 197] on div at bounding box center [359, 189] width 688 height 18
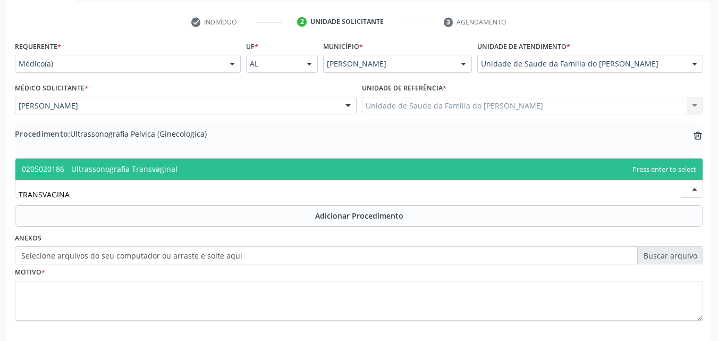
type input "TRANSVAGINAL"
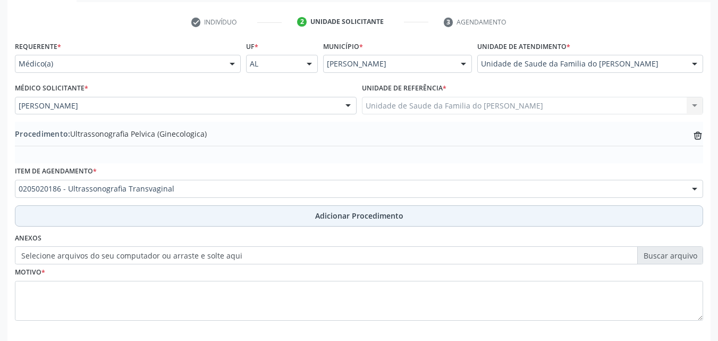
click at [272, 222] on button "Adicionar Procedimento" at bounding box center [359, 215] width 688 height 21
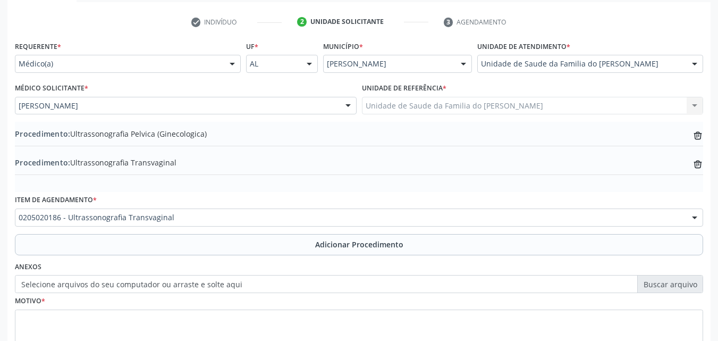
scroll to position [286, 0]
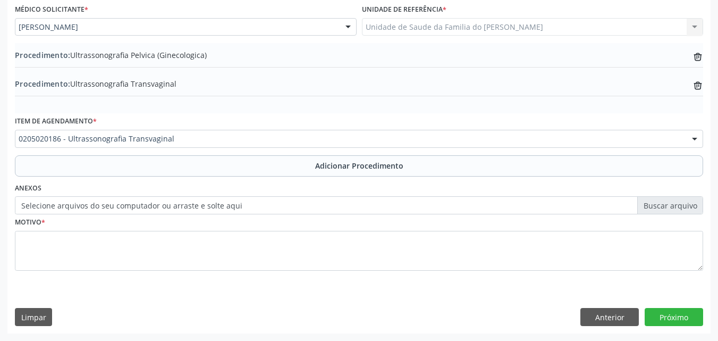
click at [574, 275] on fieldset "Motivo *" at bounding box center [359, 246] width 688 height 64
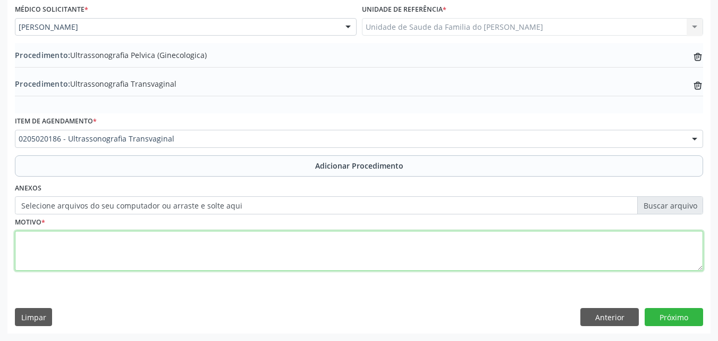
click at [581, 256] on textarea at bounding box center [359, 251] width 688 height 40
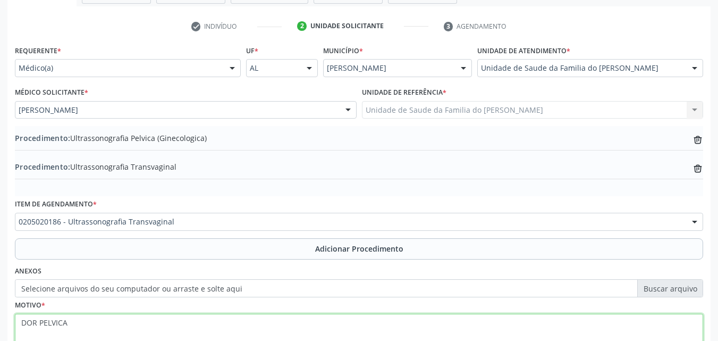
scroll to position [182, 0]
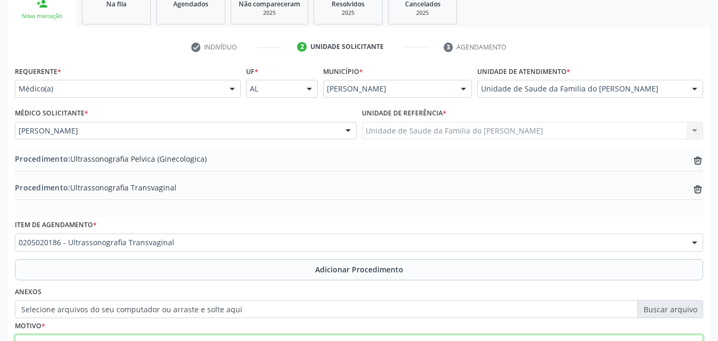
type textarea "DOR PELVICA"
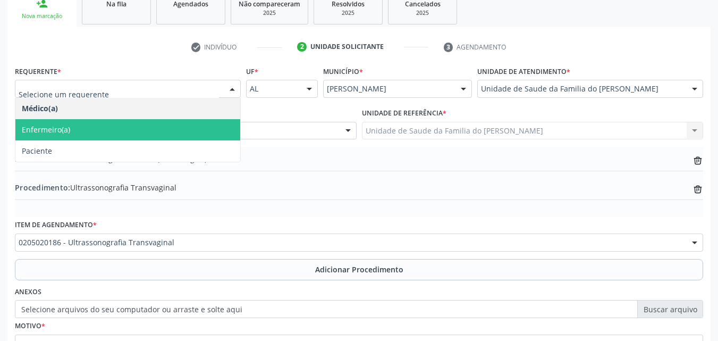
click at [164, 133] on span "Enfermeiro(a)" at bounding box center [127, 129] width 225 height 21
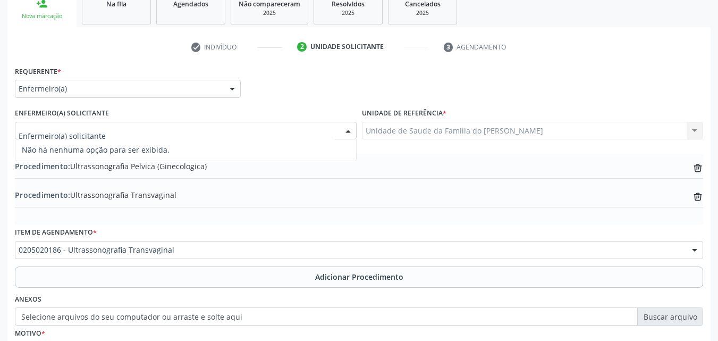
click at [171, 133] on div at bounding box center [186, 131] width 342 height 18
type input "[PERSON_NAME]"
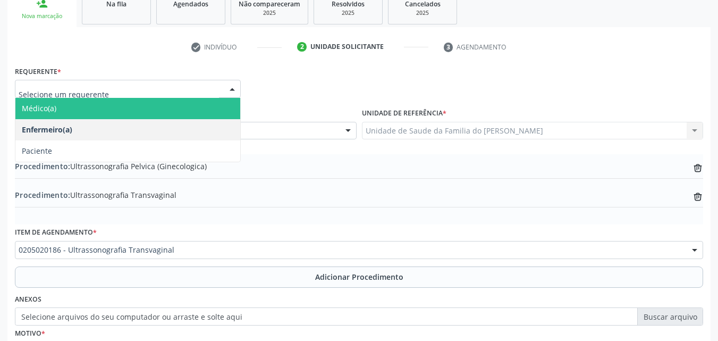
click at [178, 106] on span "Médico(a)" at bounding box center [127, 108] width 225 height 21
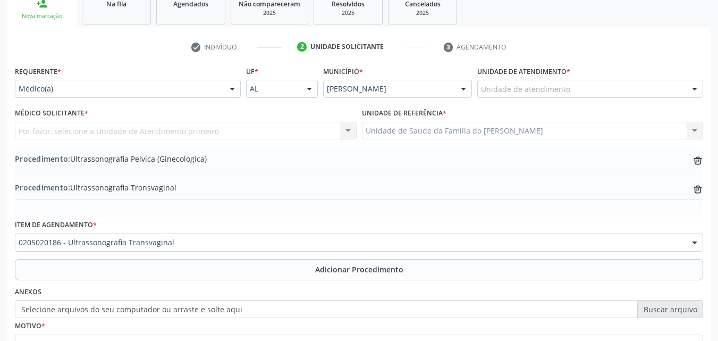
click at [164, 129] on div "Por favor, selecione a Unidade de Atendimento primeiro [PERSON_NAME] [PERSON_NA…" at bounding box center [186, 131] width 342 height 18
click at [164, 130] on div "Por favor, selecione a Unidade de Atendimento primeiro [PERSON_NAME] [PERSON_NA…" at bounding box center [186, 131] width 342 height 18
click at [143, 128] on div "Por favor, selecione a Unidade de Atendimento primeiro [PERSON_NAME] [PERSON_NA…" at bounding box center [186, 131] width 342 height 18
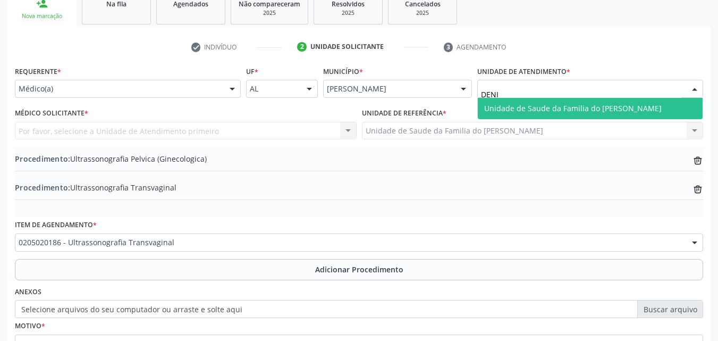
type input "[PERSON_NAME]"
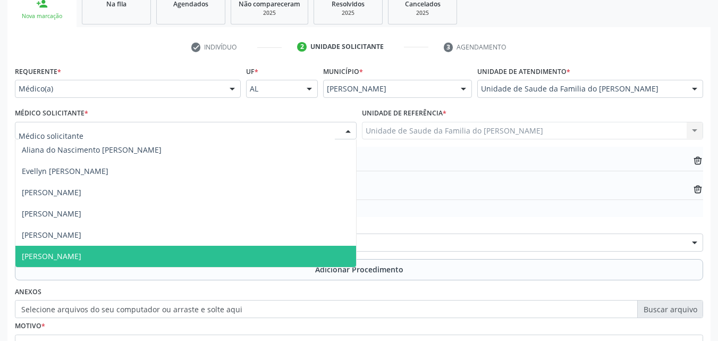
click at [184, 130] on div at bounding box center [186, 131] width 342 height 18
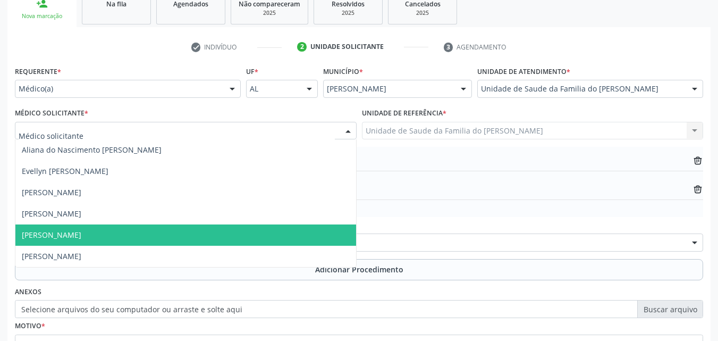
click at [90, 227] on span "[PERSON_NAME]" at bounding box center [185, 234] width 341 height 21
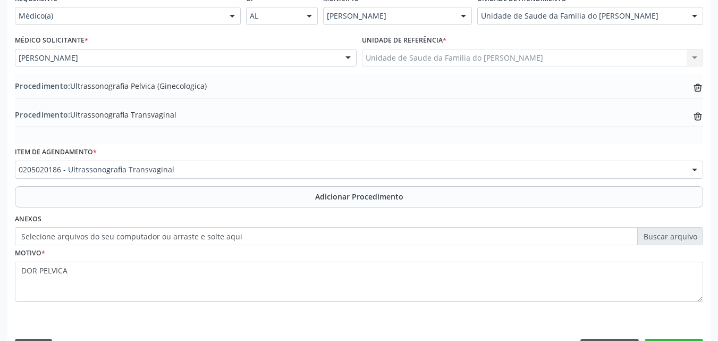
scroll to position [286, 0]
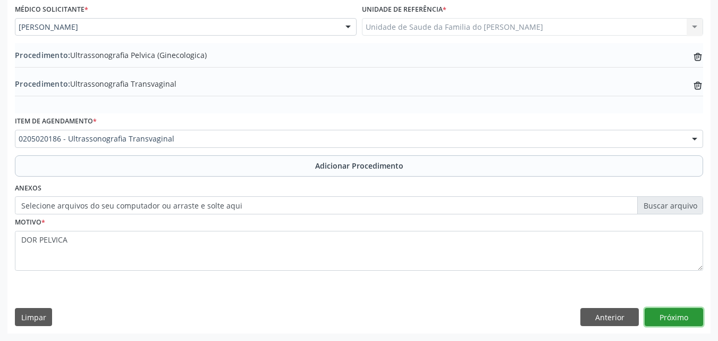
click at [681, 318] on button "Próximo" at bounding box center [674, 317] width 58 height 18
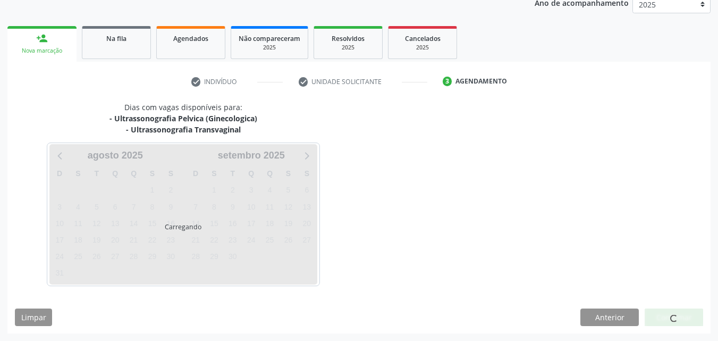
scroll to position [179, 0]
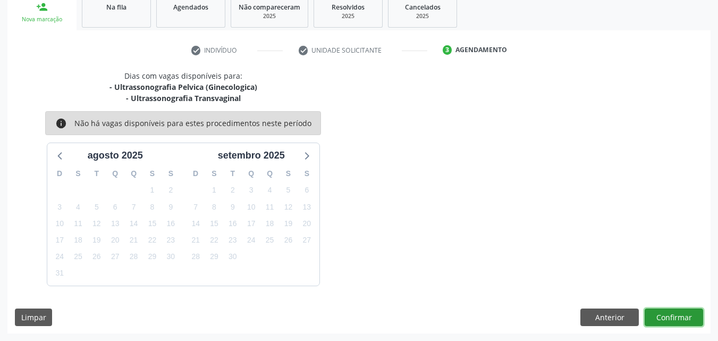
click at [681, 318] on button "Confirmar" at bounding box center [674, 317] width 58 height 18
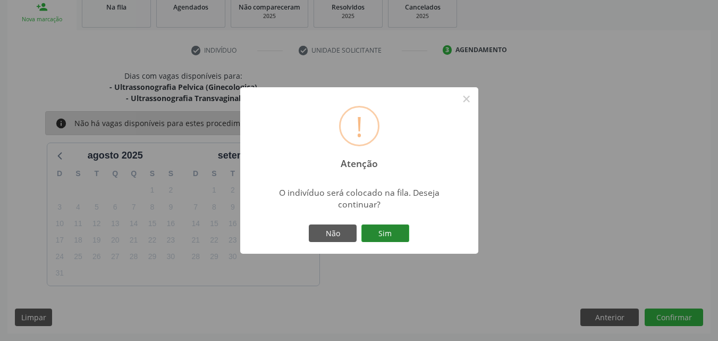
click at [377, 239] on button "Sim" at bounding box center [385, 233] width 48 height 18
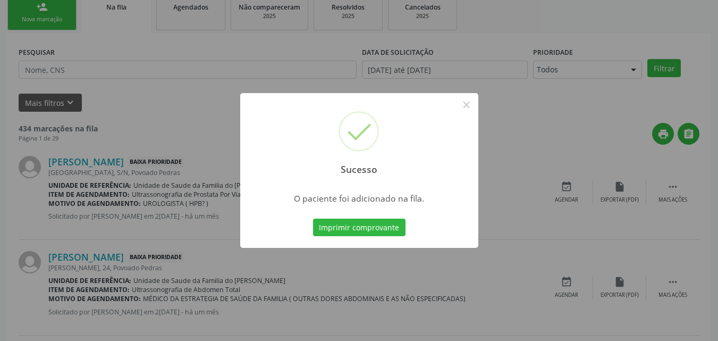
scroll to position [25, 0]
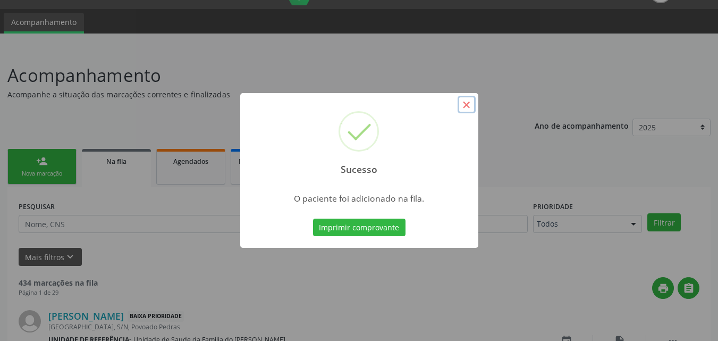
click at [462, 108] on button "×" at bounding box center [467, 105] width 18 height 18
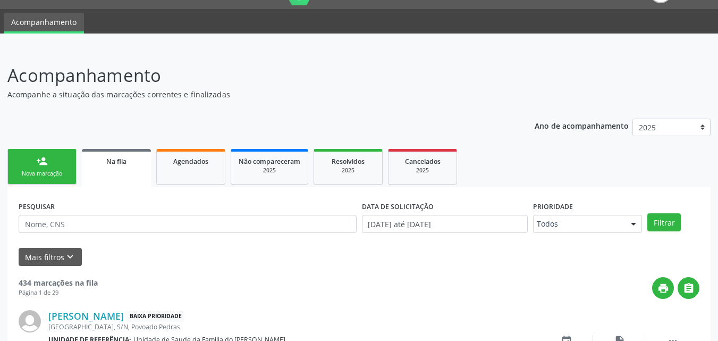
click at [23, 171] on div "Nova marcação" at bounding box center [41, 174] width 53 height 8
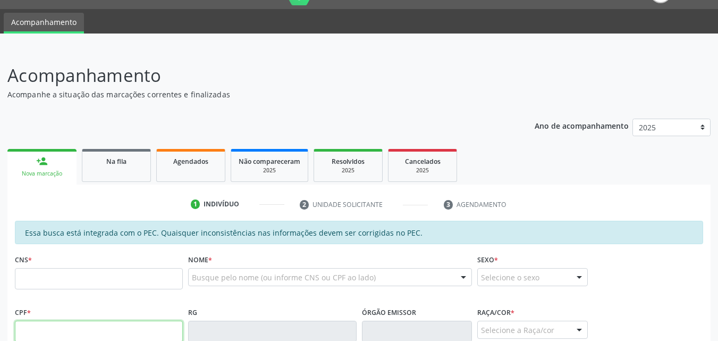
click at [93, 323] on input "text" at bounding box center [99, 331] width 168 height 21
type input "092.915.154-26"
type input "[DATE]"
type input "[PERSON_NAME]"
type input "[PHONE_NUMBER]"
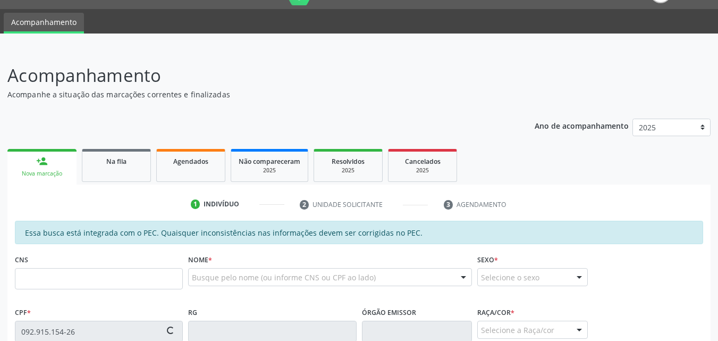
type input "03"
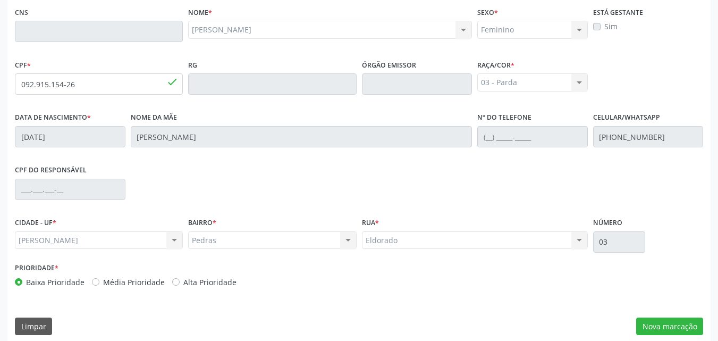
scroll to position [281, 0]
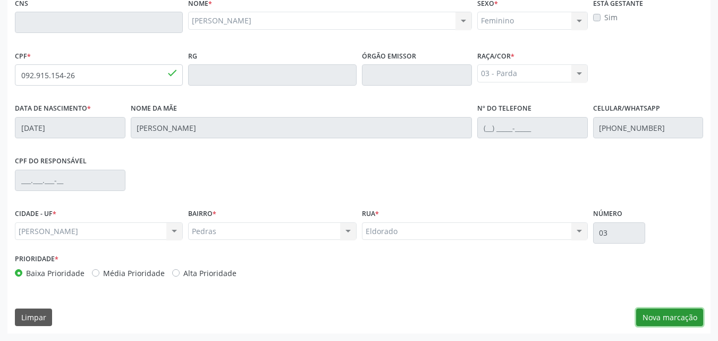
click at [669, 322] on button "Nova marcação" at bounding box center [669, 317] width 67 height 18
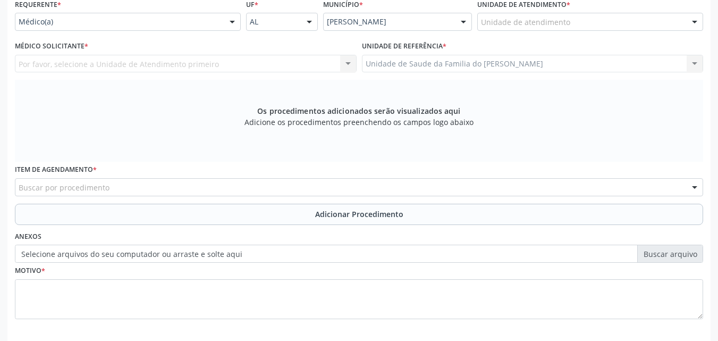
scroll to position [217, 0]
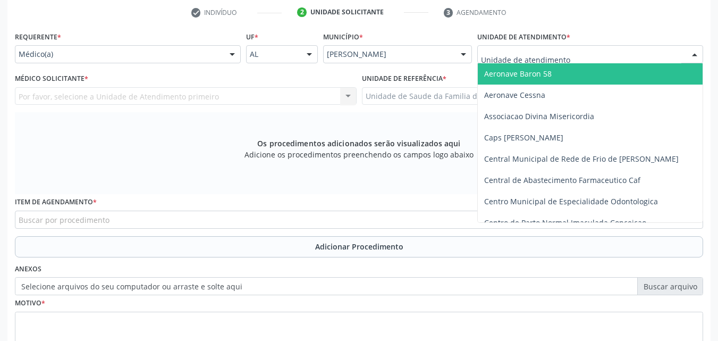
click at [604, 54] on div at bounding box center [590, 54] width 226 height 18
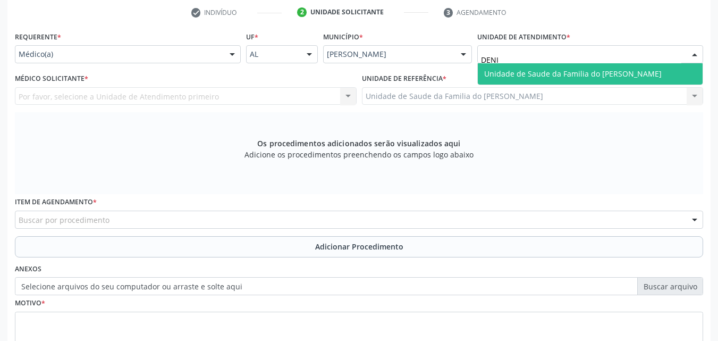
type input "[PERSON_NAME]"
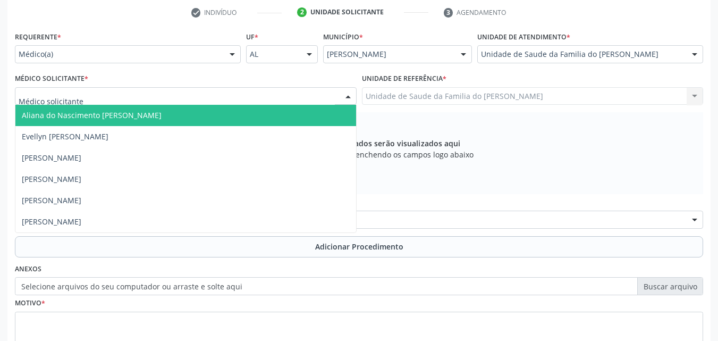
click at [342, 91] on div at bounding box center [348, 97] width 16 height 18
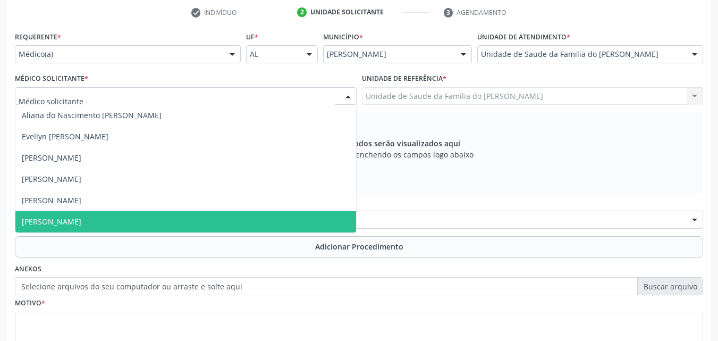
click at [291, 218] on span "[PERSON_NAME]" at bounding box center [185, 221] width 341 height 21
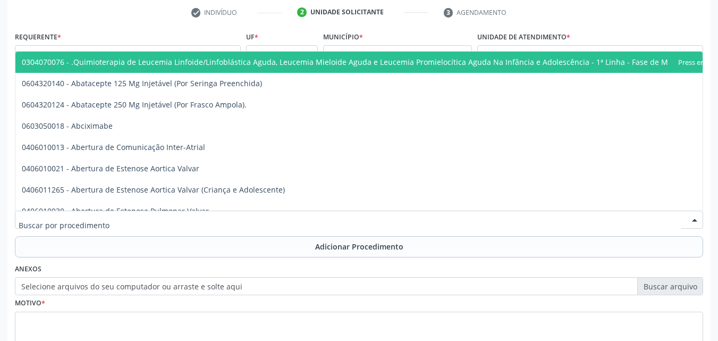
click at [288, 220] on div at bounding box center [359, 220] width 688 height 18
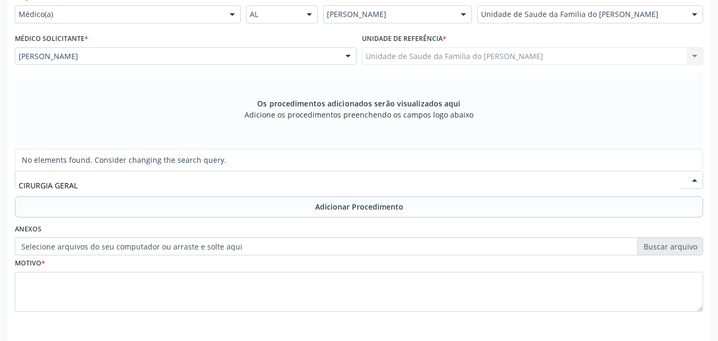
scroll to position [298, 0]
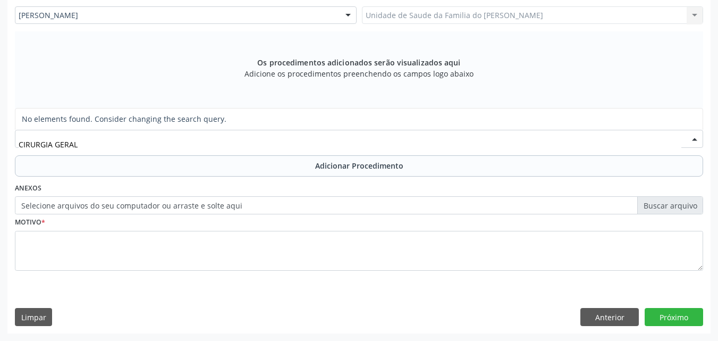
drag, startPoint x: 85, startPoint y: 142, endPoint x: 53, endPoint y: 144, distance: 31.9
click at [53, 144] on input "CIRURGIA GERAL" at bounding box center [350, 143] width 663 height 21
type input "C"
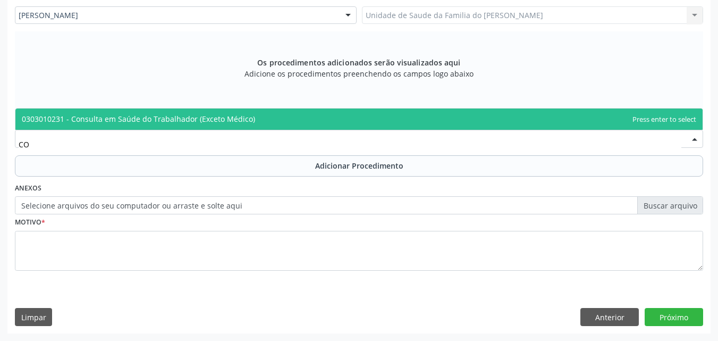
type input "C"
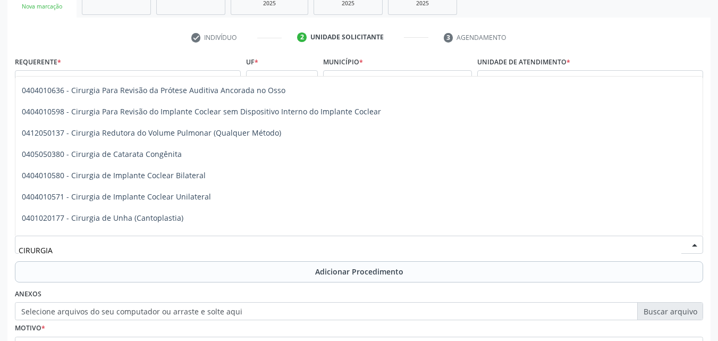
scroll to position [279, 0]
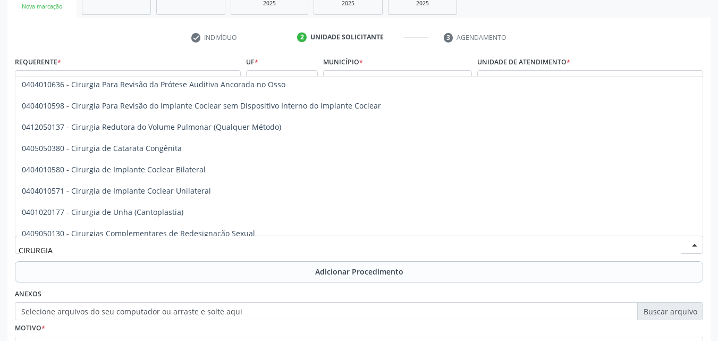
type input "CIRURGIA"
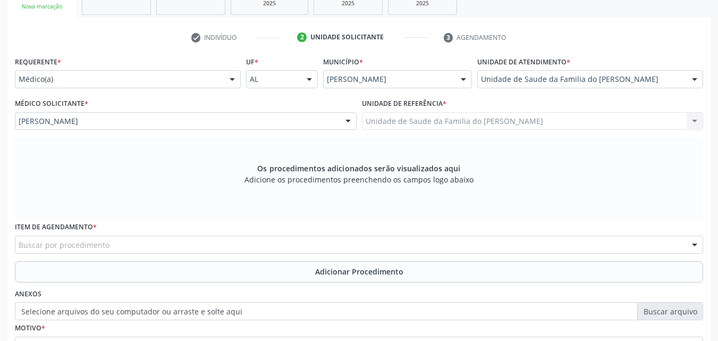
click at [705, 123] on div "Unidade de referência * Unidade de Saude da Familia do [PERSON_NAME] Unidade de…" at bounding box center [532, 116] width 347 height 41
click at [672, 165] on div "Os procedimentos adicionados serão visualizados aqui Adicione os procedimentos …" at bounding box center [359, 178] width 688 height 82
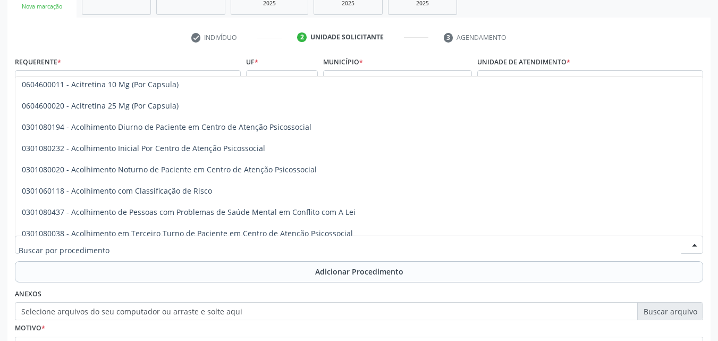
click at [624, 248] on div at bounding box center [359, 245] width 688 height 18
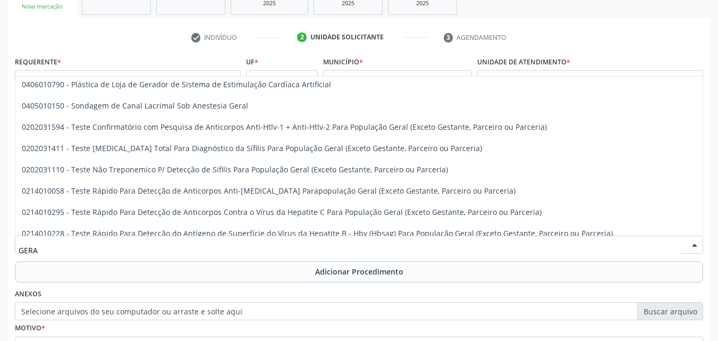
type input "GERAL"
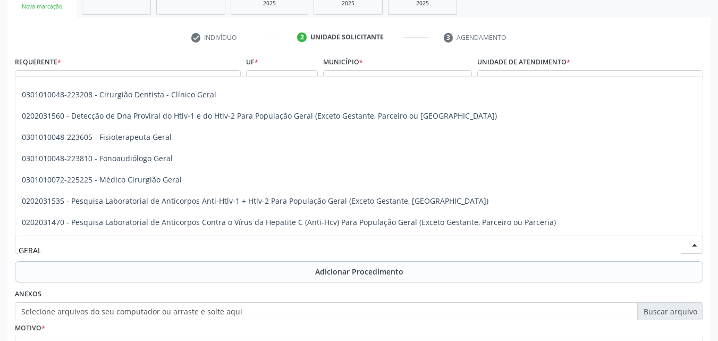
scroll to position [0, 0]
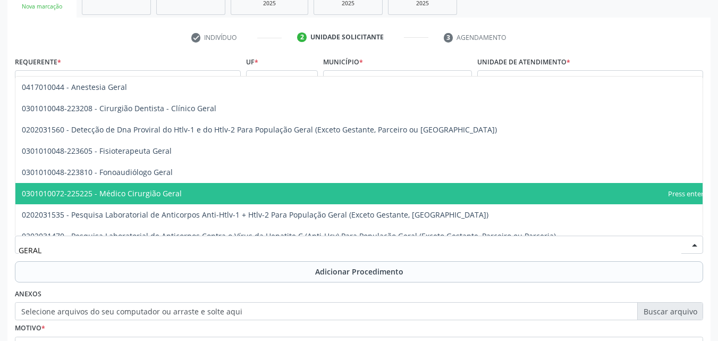
click at [611, 189] on span "0301010072-225225 - Médico Cirurgião Geral" at bounding box center [376, 193] width 723 height 21
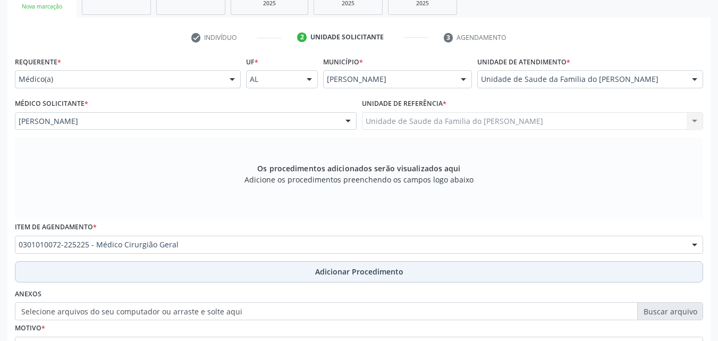
click at [586, 270] on button "Adicionar Procedimento" at bounding box center [359, 271] width 688 height 21
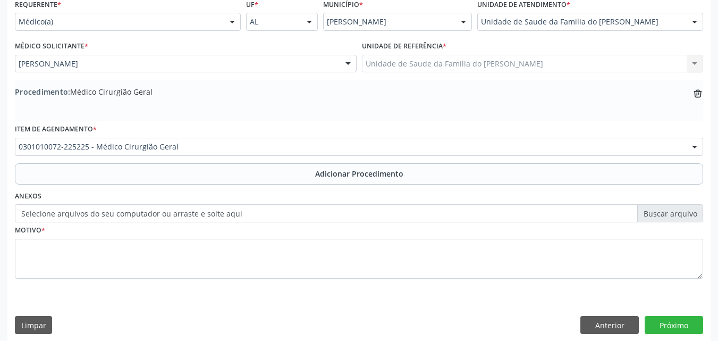
scroll to position [257, 0]
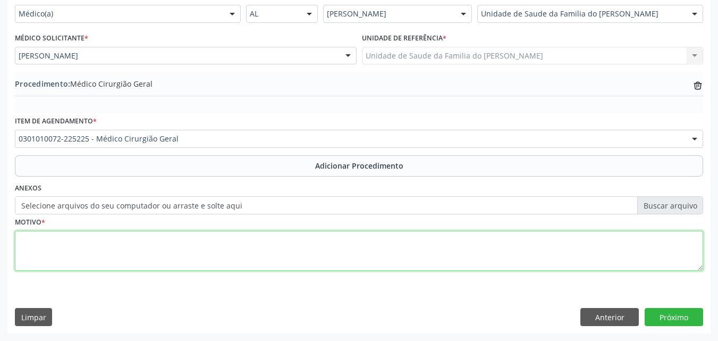
click at [483, 259] on textarea at bounding box center [359, 251] width 688 height 40
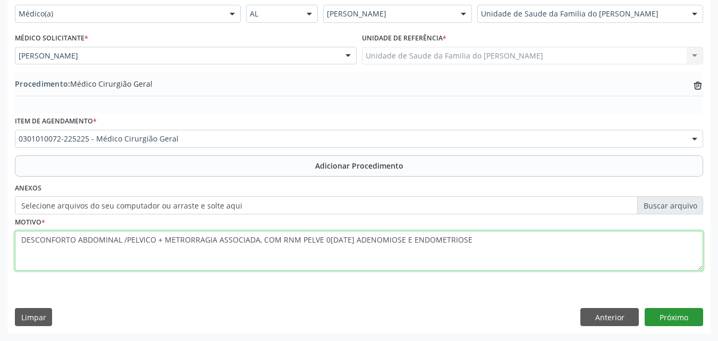
type textarea "DESCONFORTO ABDOMINAL /PELVICO + METRORRAGIA ASSOCIADA, COM RNM PELVE 0[DATE] A…"
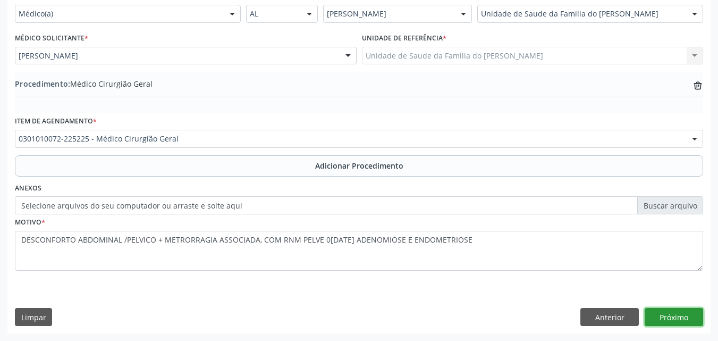
click at [659, 309] on button "Próximo" at bounding box center [674, 317] width 58 height 18
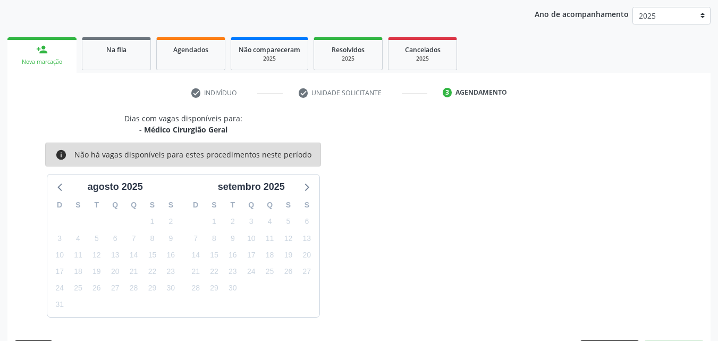
scroll to position [168, 0]
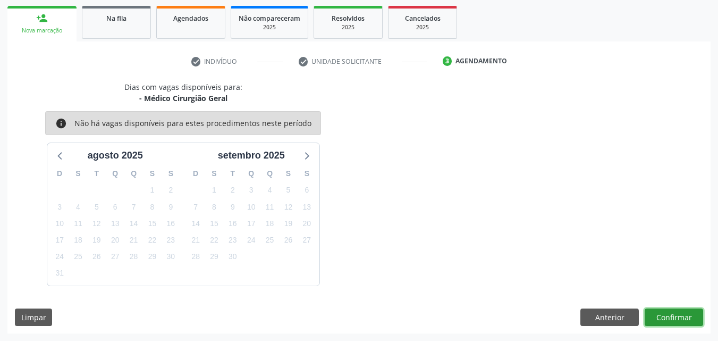
click at [653, 317] on button "Confirmar" at bounding box center [674, 317] width 58 height 18
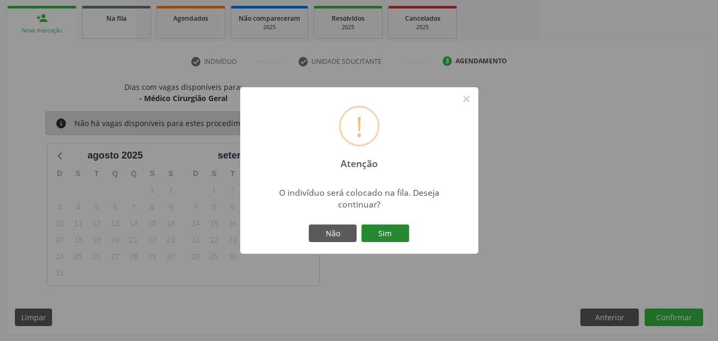
click at [390, 238] on button "Sim" at bounding box center [385, 233] width 48 height 18
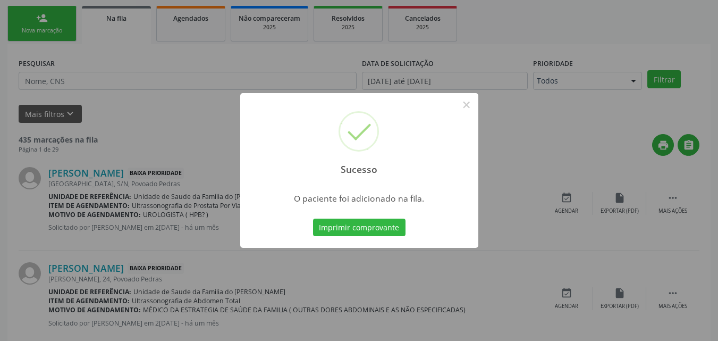
scroll to position [25, 0]
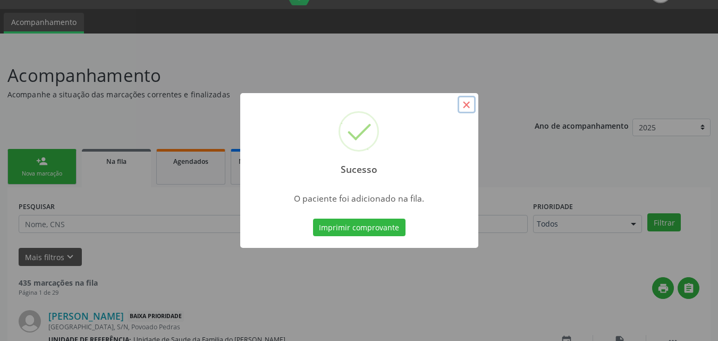
click at [468, 109] on button "×" at bounding box center [467, 105] width 18 height 18
